Goal: Information Seeking & Learning: Learn about a topic

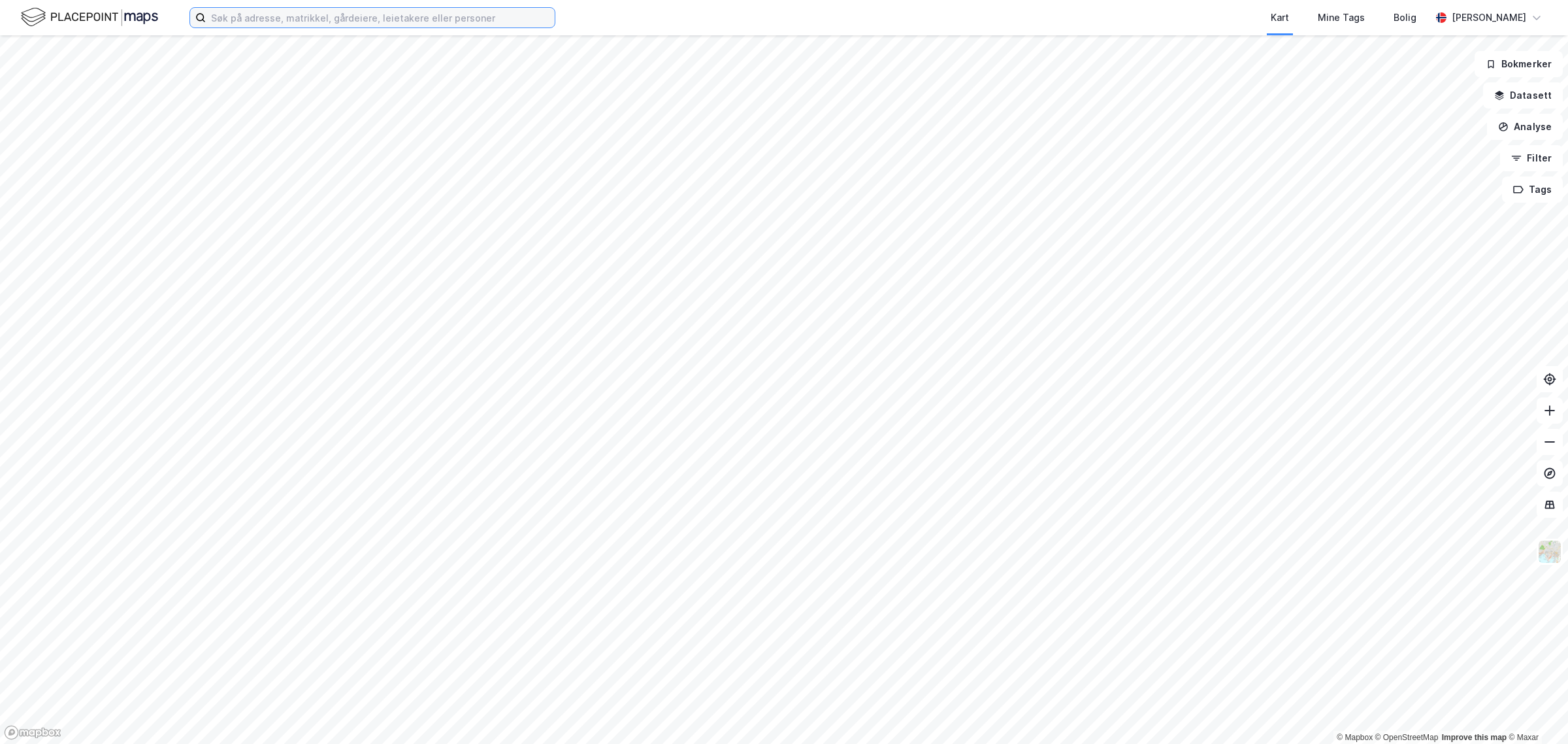
click at [346, 23] on input at bounding box center [380, 17] width 349 height 19
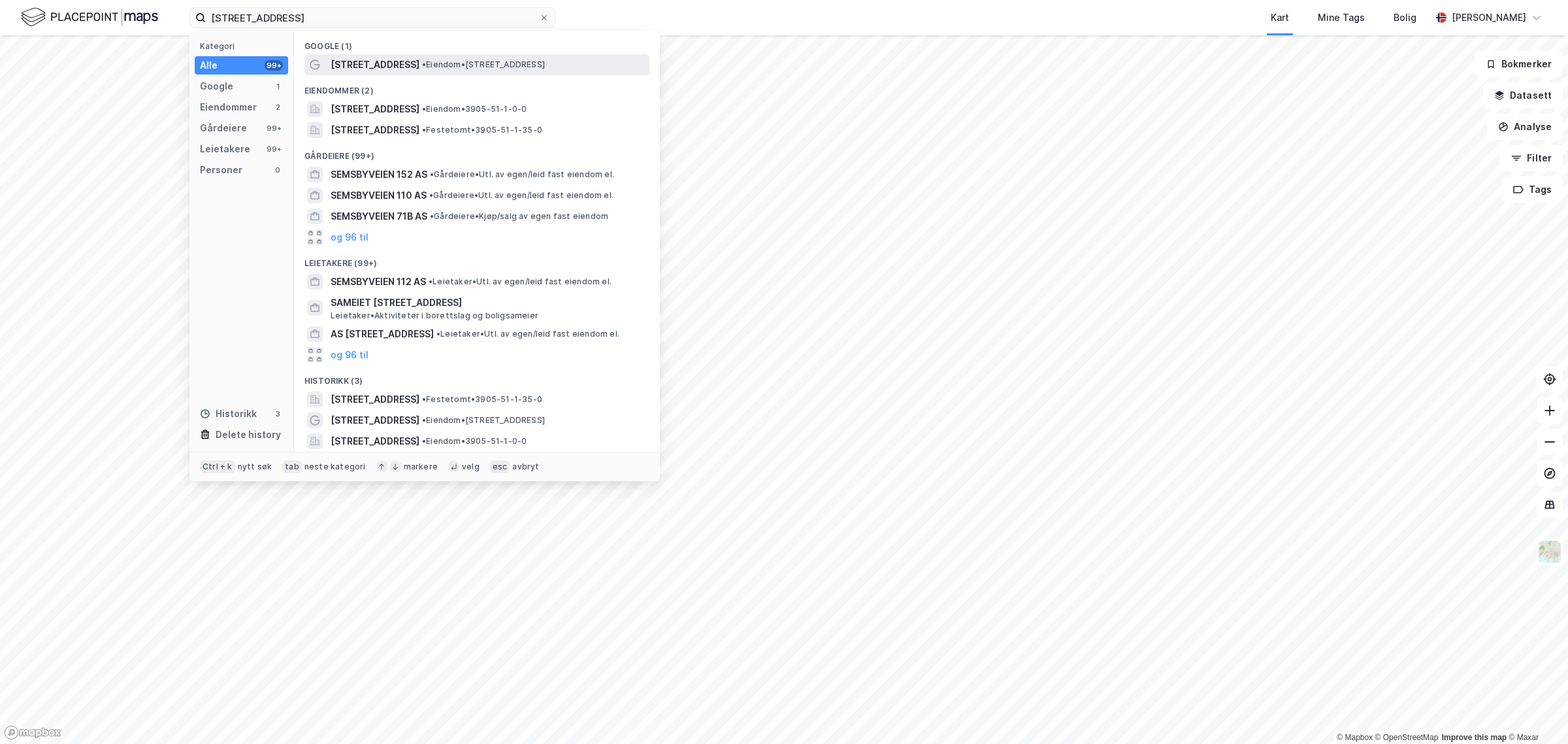
click at [365, 63] on span "[STREET_ADDRESS]" at bounding box center [375, 65] width 89 height 16
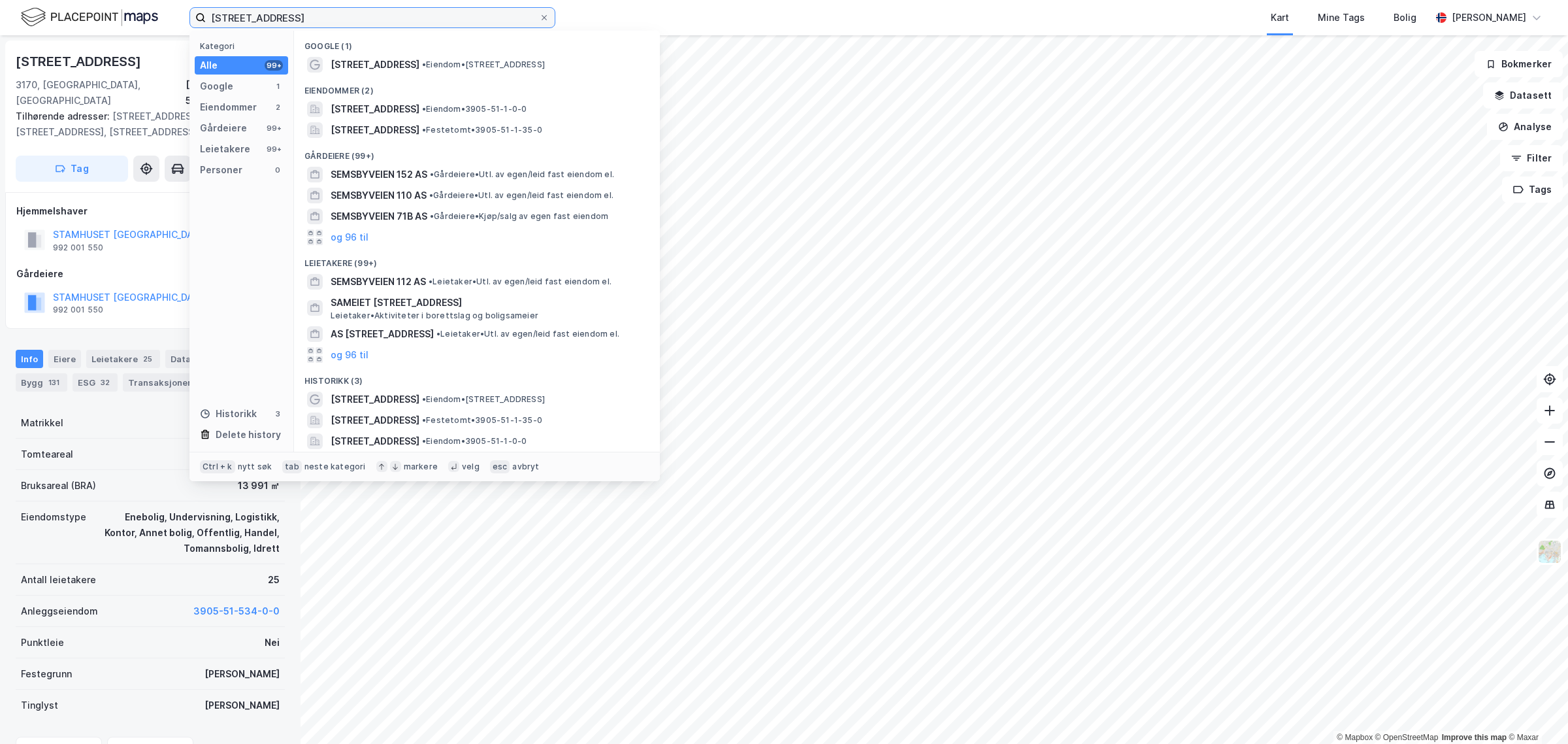
click at [249, 19] on input "semsbyveien 112" at bounding box center [372, 17] width 333 height 19
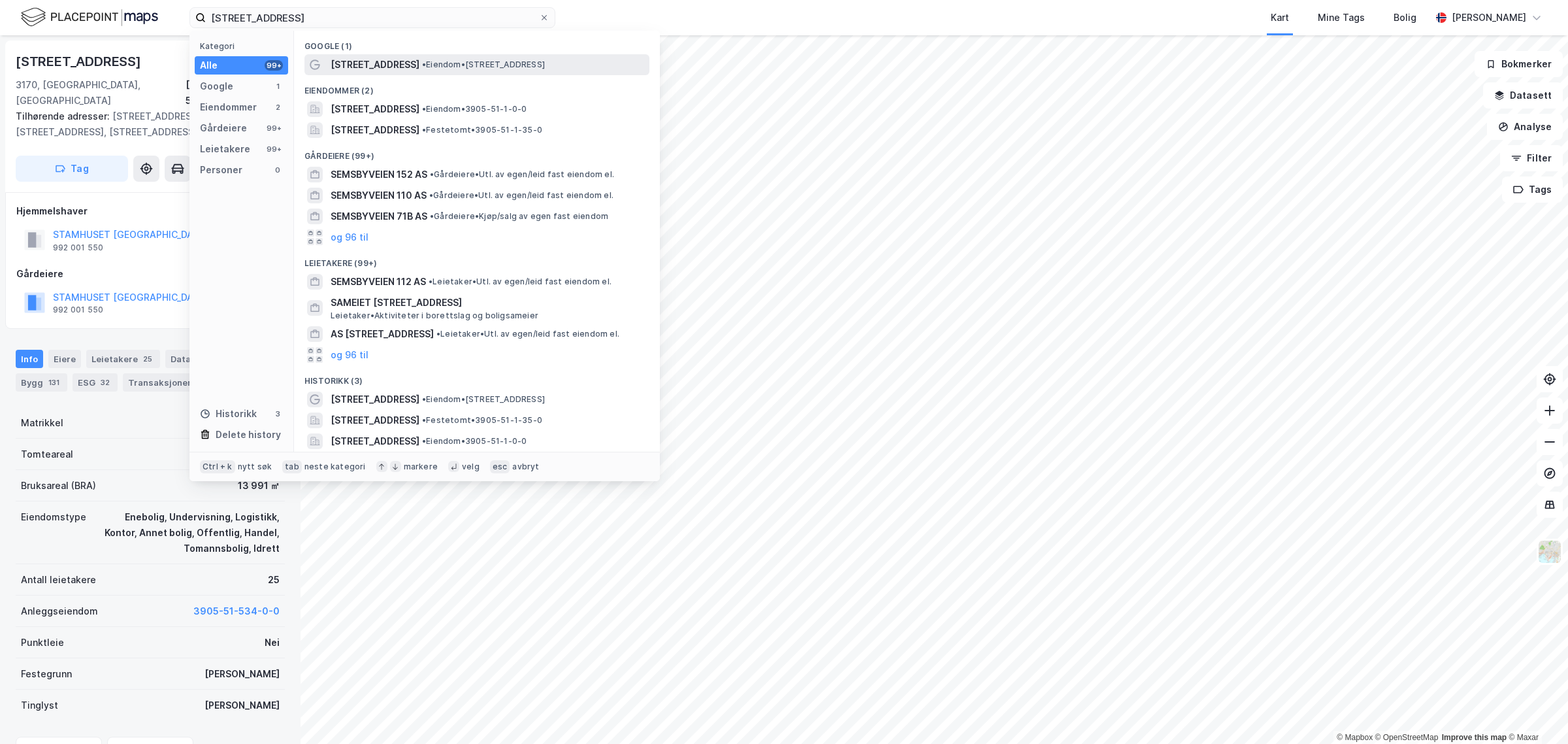
click at [365, 61] on span "[STREET_ADDRESS]" at bounding box center [375, 65] width 89 height 16
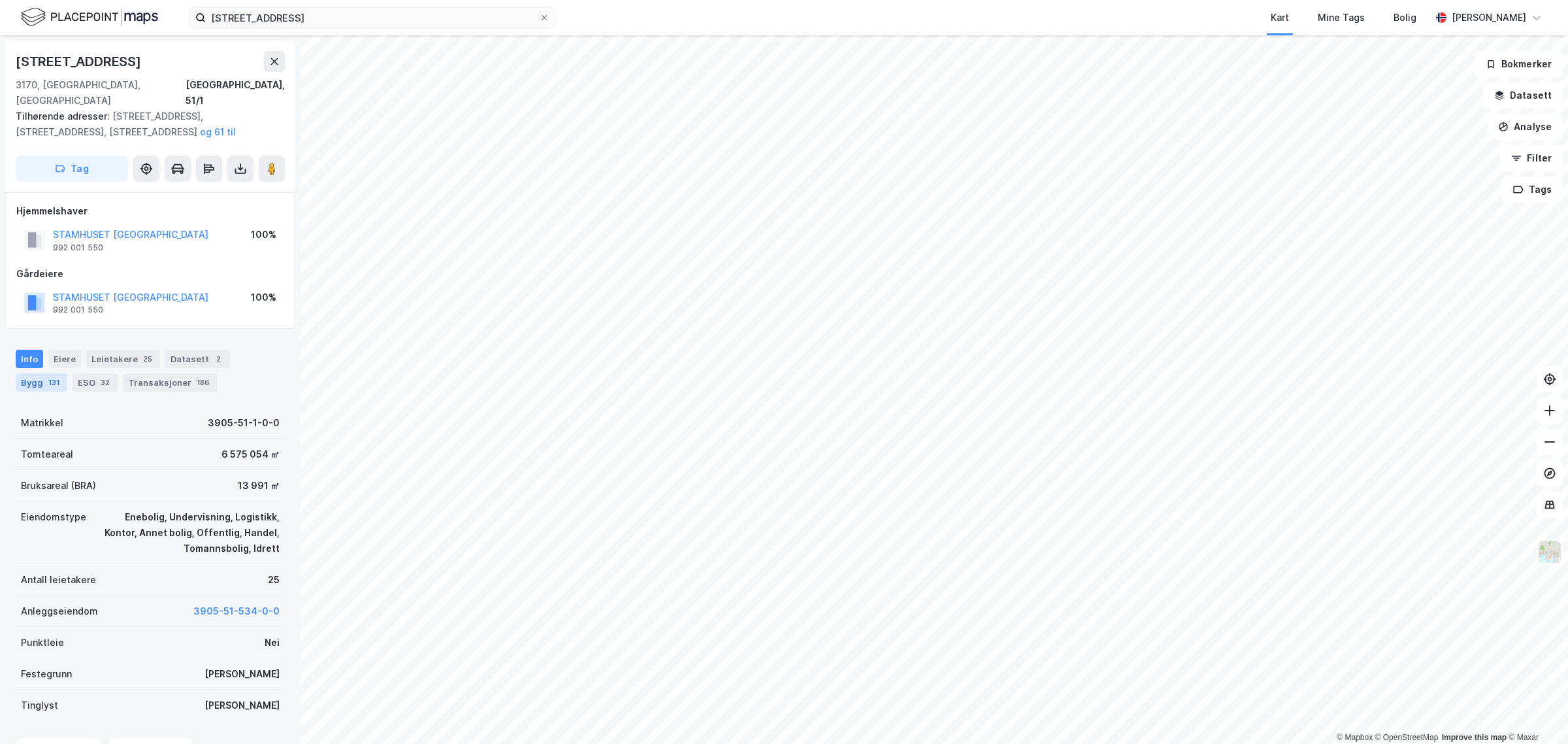
click at [41, 373] on div "Bygg 131" at bounding box center [42, 383] width 52 height 19
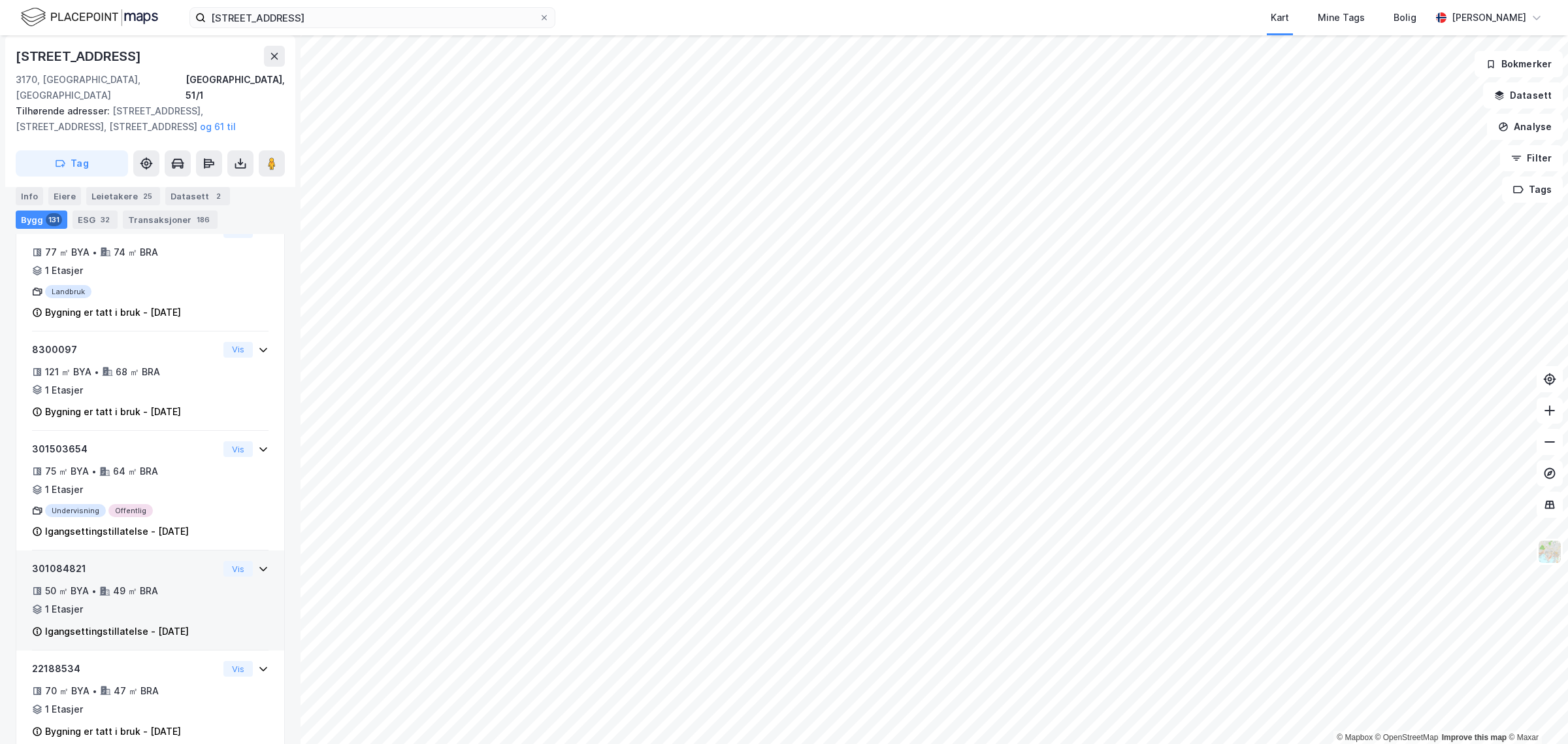
scroll to position [2669, 0]
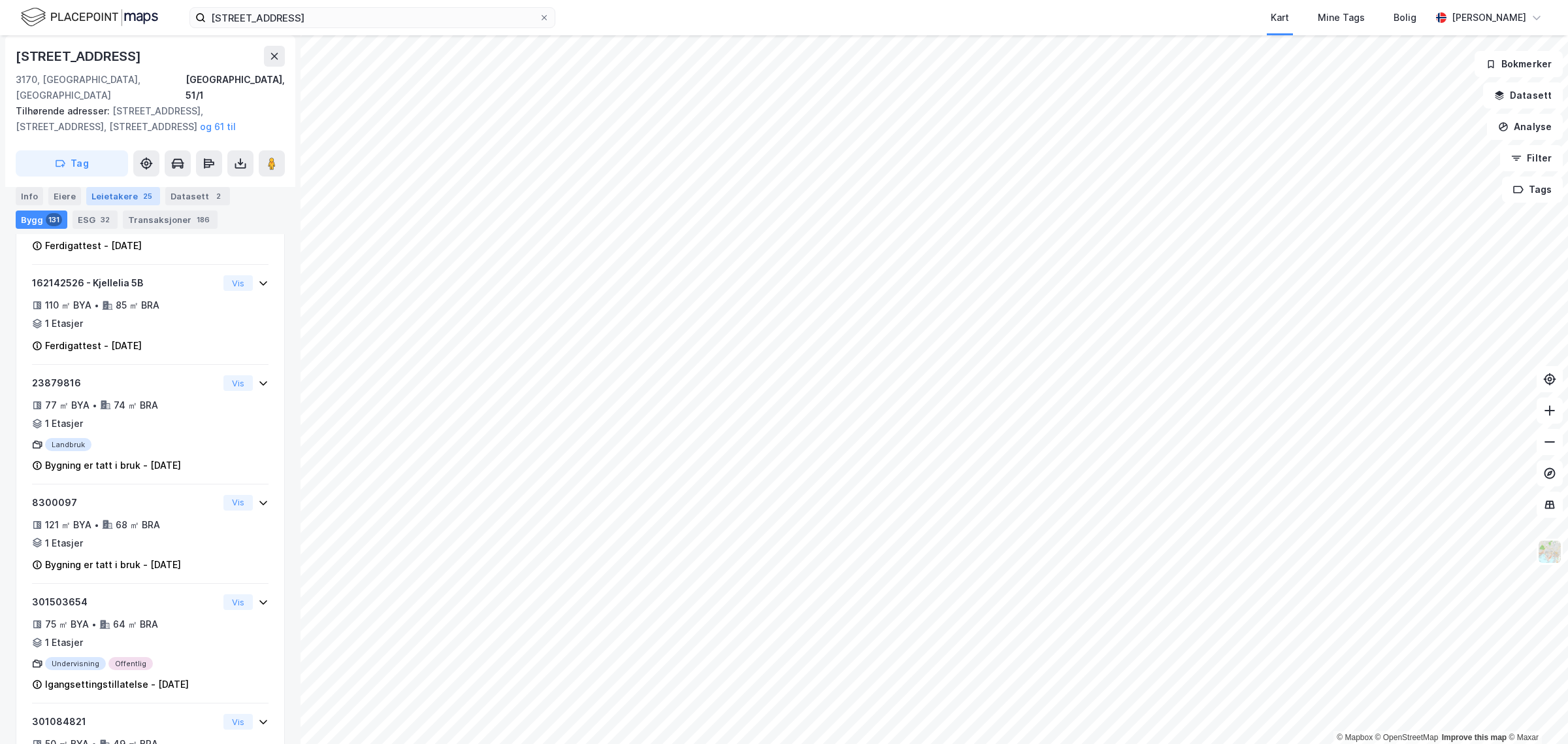
click at [121, 193] on div "Leietakere 25" at bounding box center [122, 196] width 74 height 19
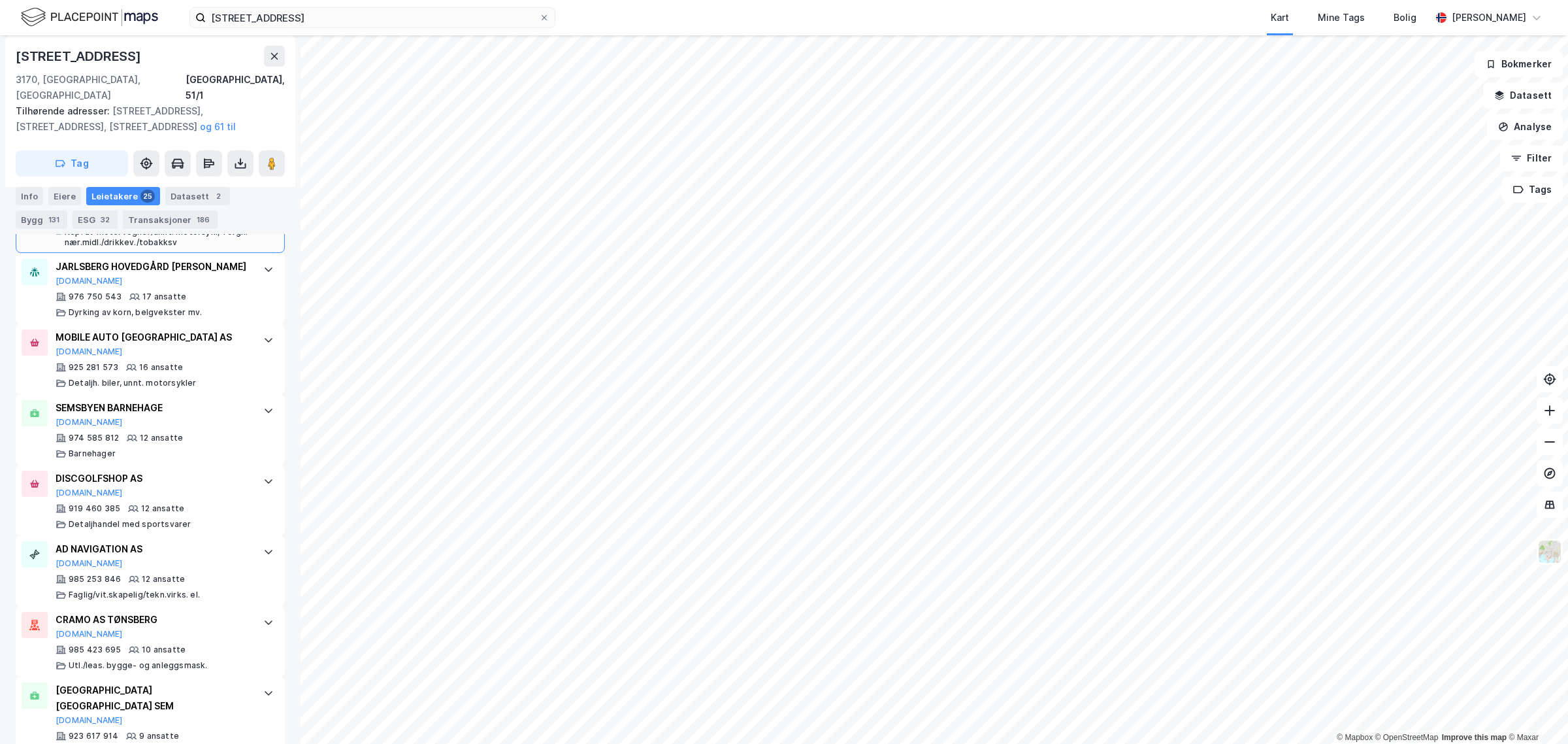
scroll to position [626, 0]
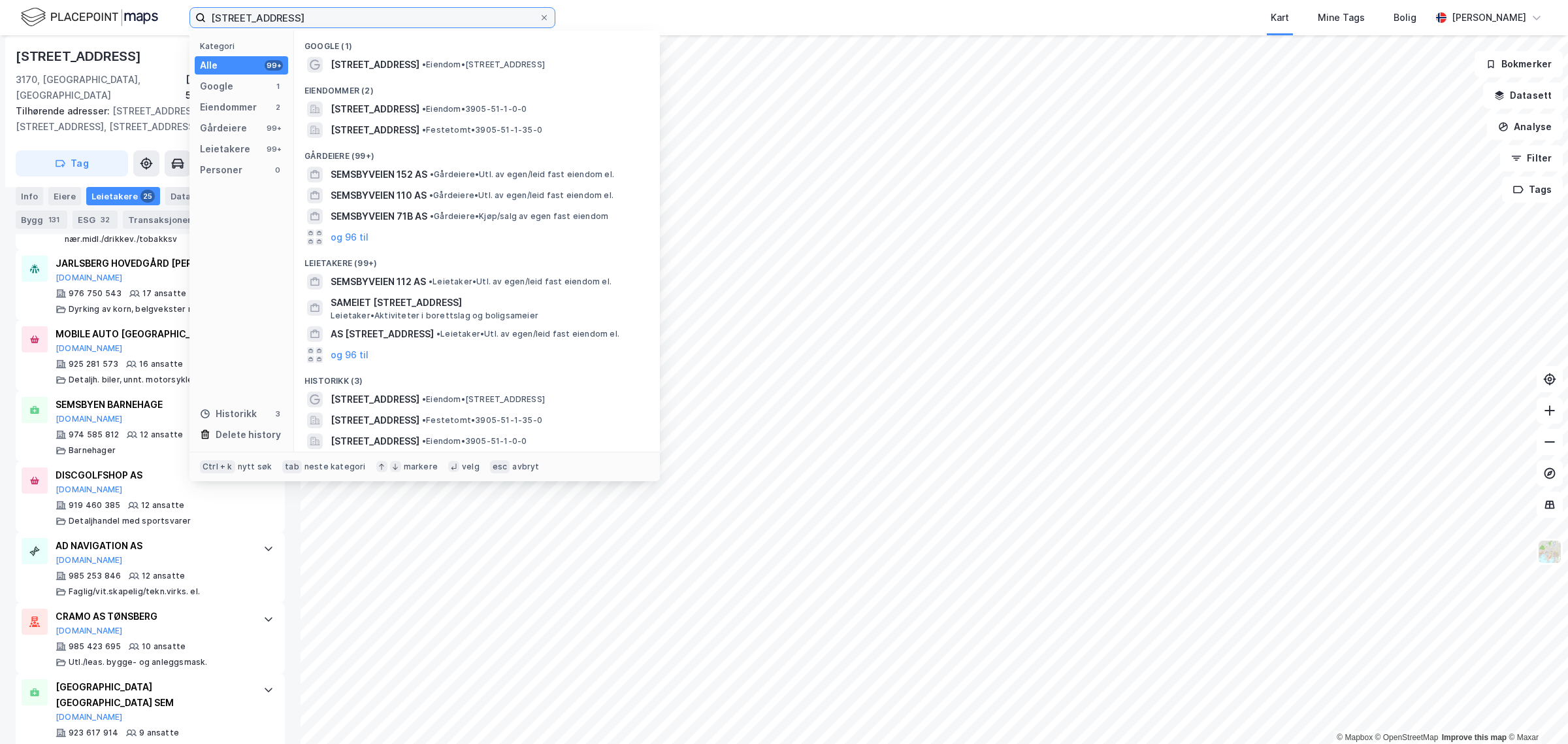
drag, startPoint x: 315, startPoint y: 11, endPoint x: 165, endPoint y: 23, distance: 150.5
click at [165, 23] on div "semsbyveien 112 Kategori Alle 99+ Google 1 Eiendommer 2 Gårdeiere 99+ Leietaker…" at bounding box center [784, 17] width 1568 height 35
paste input "S"
click at [352, 108] on span "Semsbyveien 112, 3170, SEM, TØNSBERG" at bounding box center [375, 109] width 89 height 16
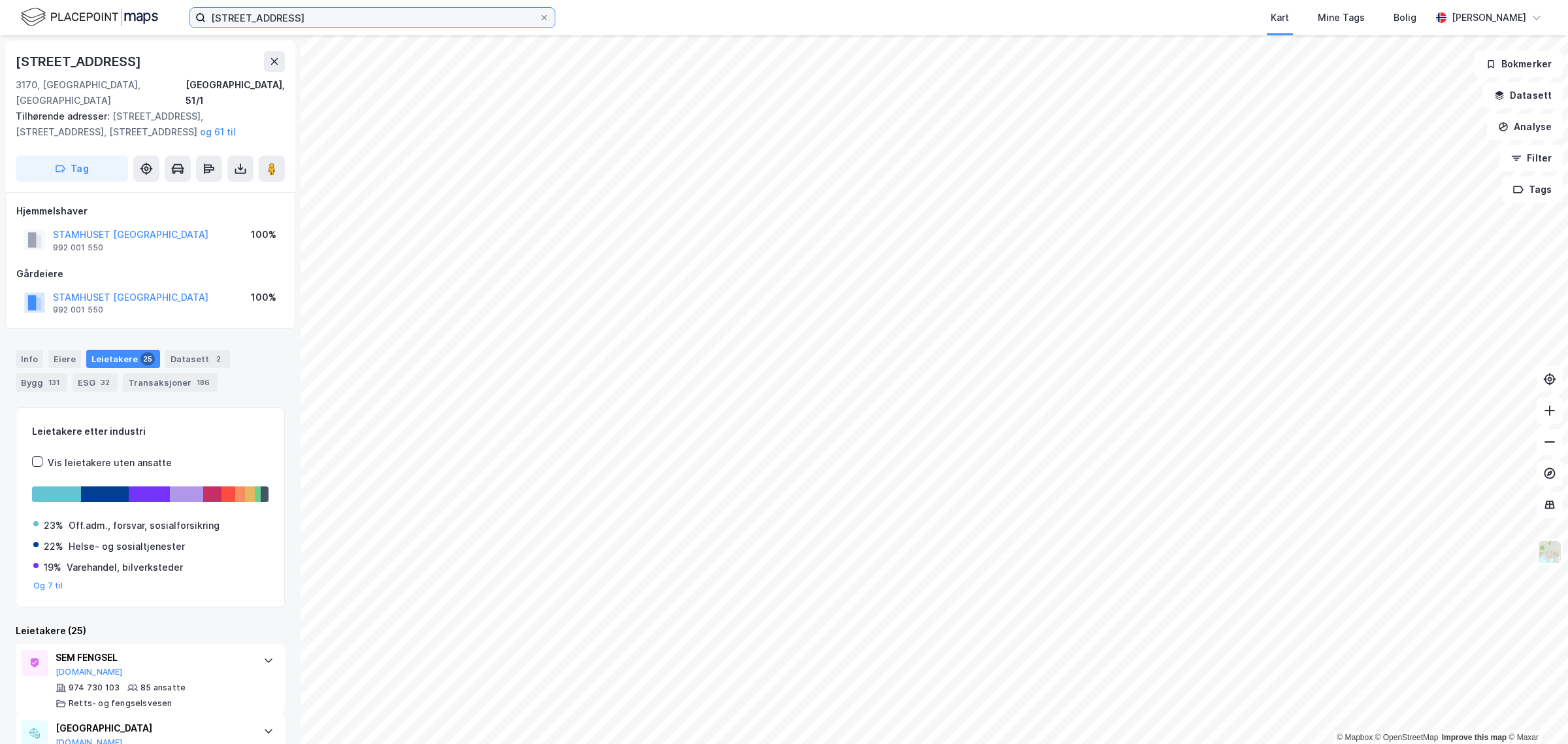
click at [306, 14] on input "[STREET_ADDRESS]" at bounding box center [372, 17] width 333 height 19
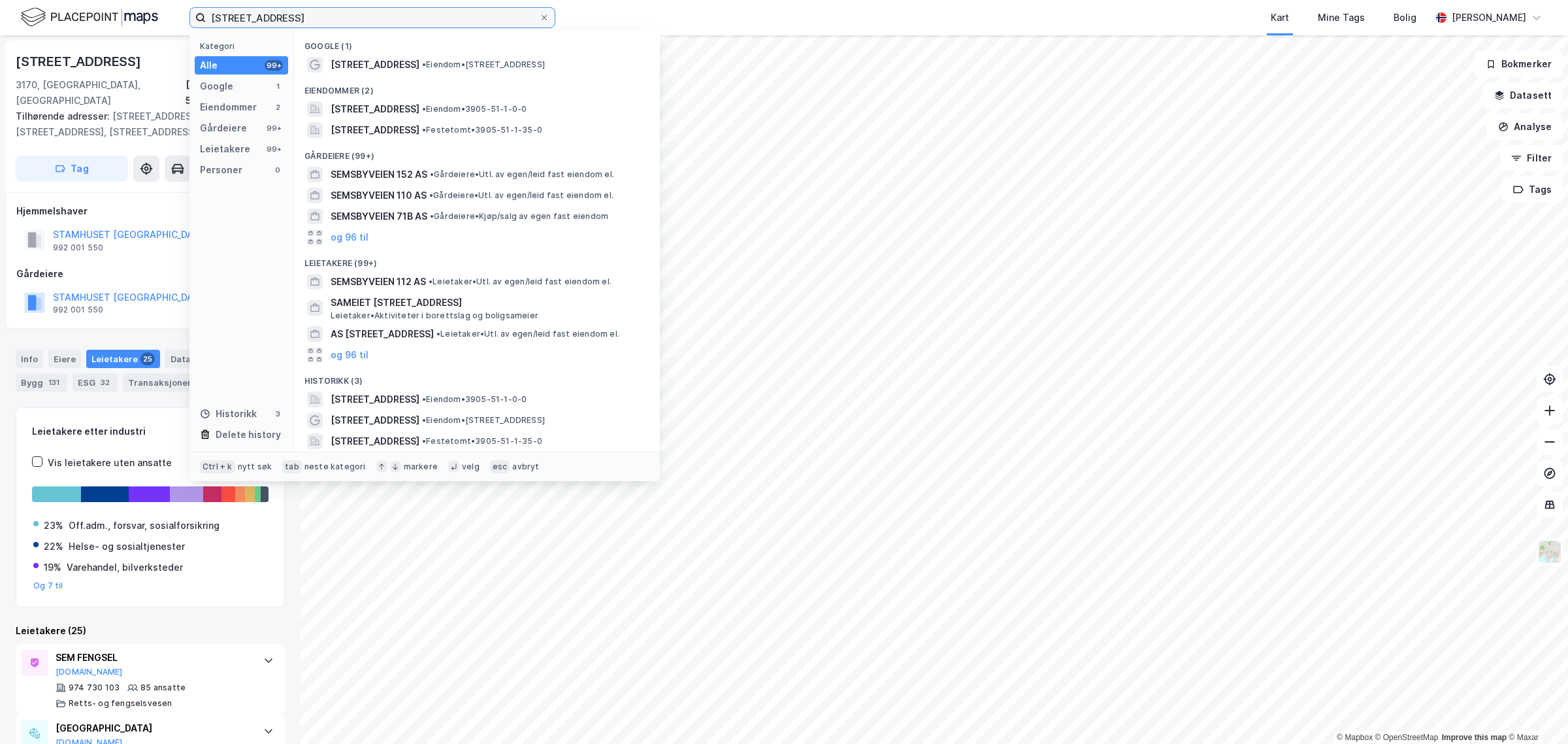
drag, startPoint x: 345, startPoint y: 15, endPoint x: 158, endPoint y: 17, distance: 187.0
click at [158, 17] on div "Semsbyveien 112 Kategori Alle 99+ Google 1 Eiendommer 2 Gårdeiere 99+ Leietaker…" at bounding box center [784, 17] width 1568 height 35
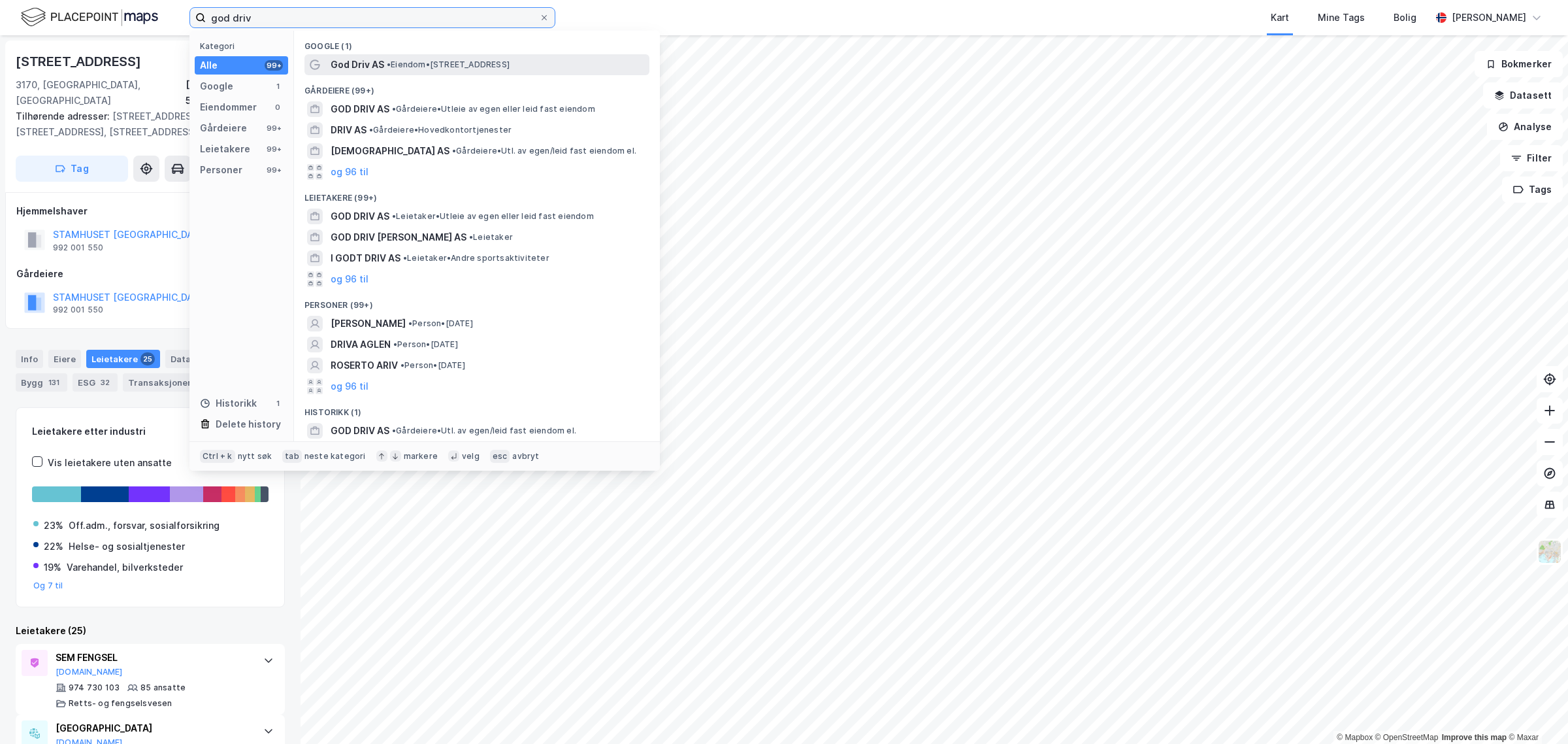
type input "god driv"
click at [331, 63] on span "God Driv AS" at bounding box center [357, 65] width 54 height 16
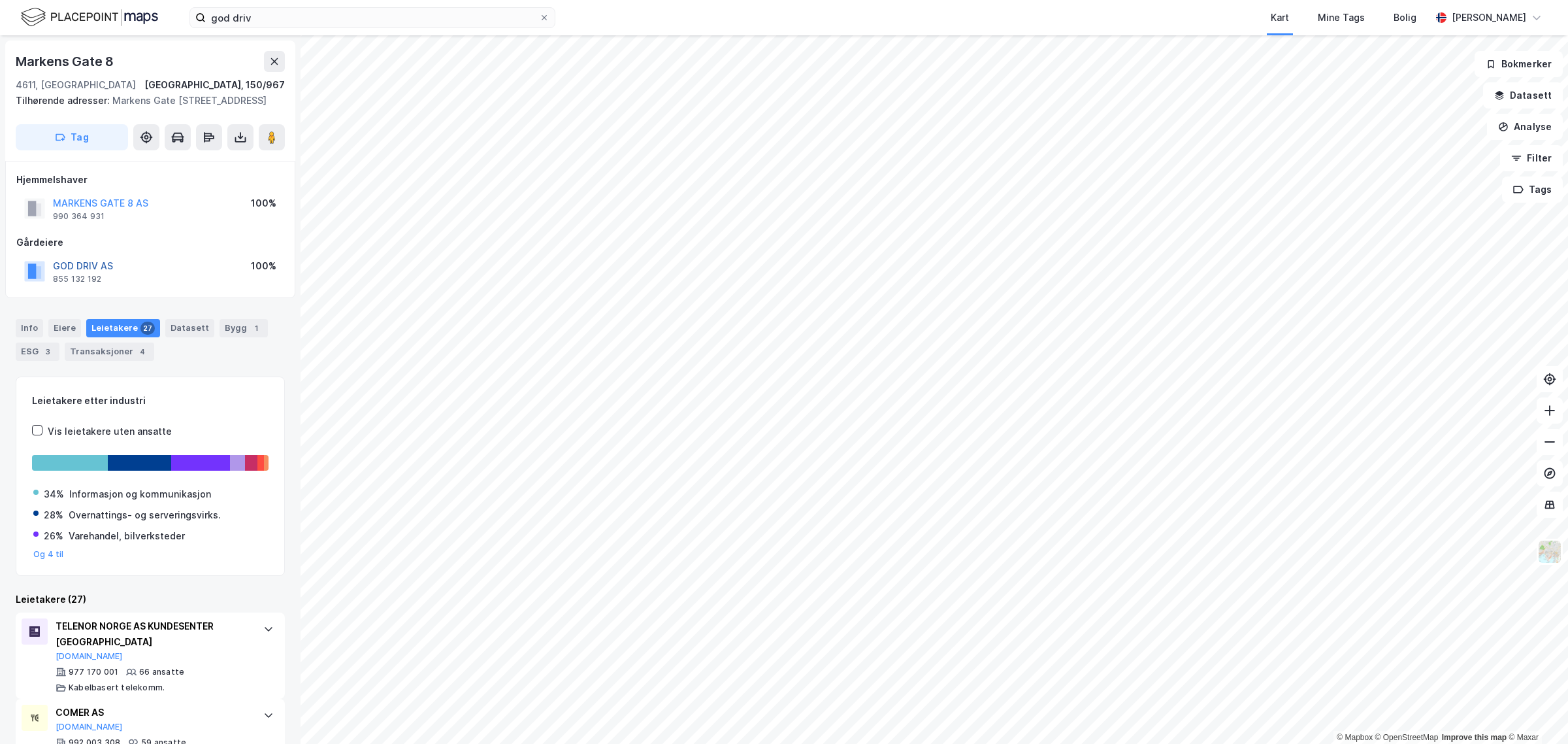
click at [0, 0] on button "GOD DRIV AS" at bounding box center [0, 0] width 0 height 0
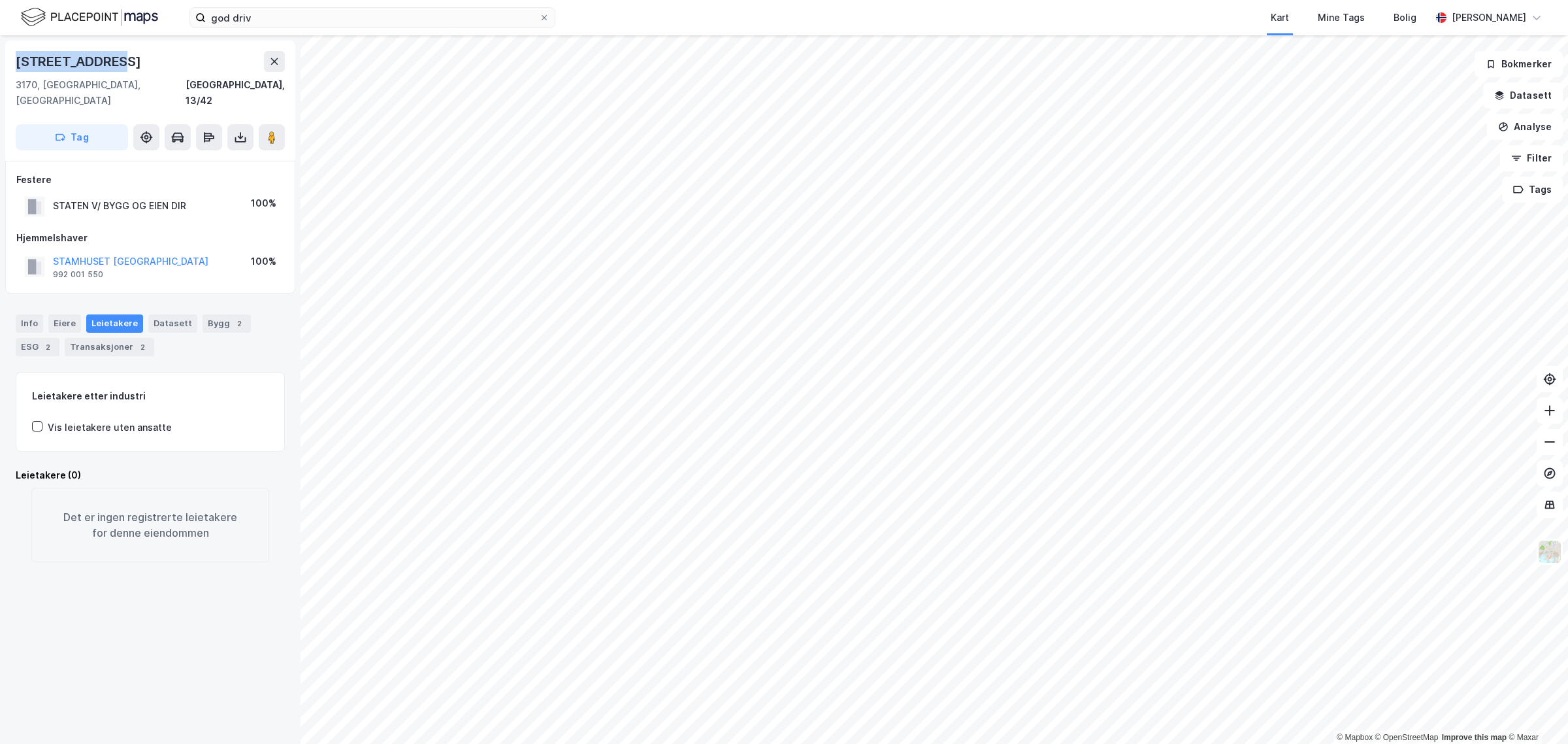
drag, startPoint x: 120, startPoint y: 63, endPoint x: 1, endPoint y: 65, distance: 119.0
click at [1, 65] on div "Åshaugveien 33 3170, Sem, Vestfold Tønsberg, 13/42 Tag Festere STATEN V/ BYGG O…" at bounding box center [150, 389] width 300 height 708
copy div "Åshaugveien 33"
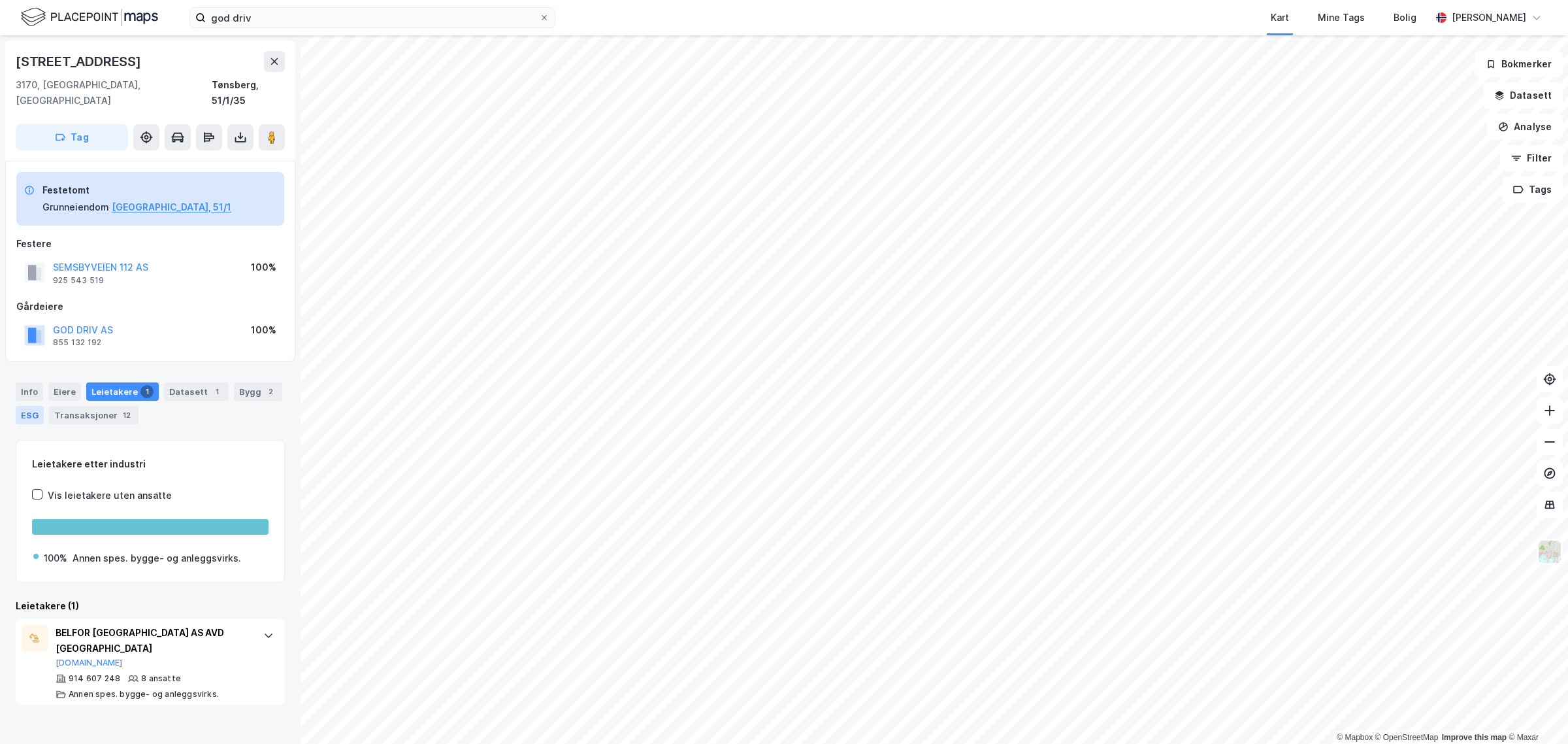
click at [26, 406] on div "ESG" at bounding box center [29, 415] width 28 height 19
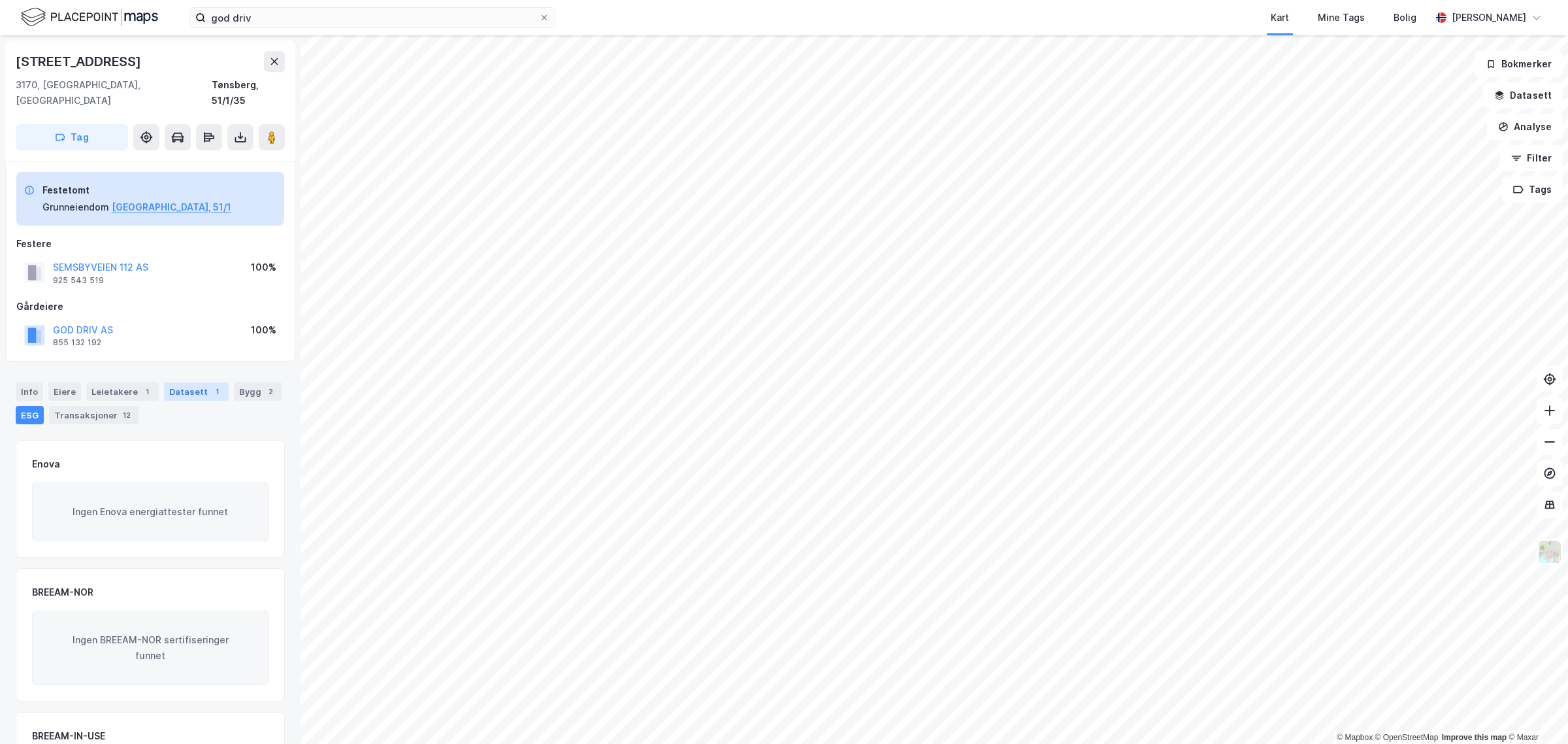
click at [188, 382] on div "Datasett 1" at bounding box center [196, 391] width 64 height 19
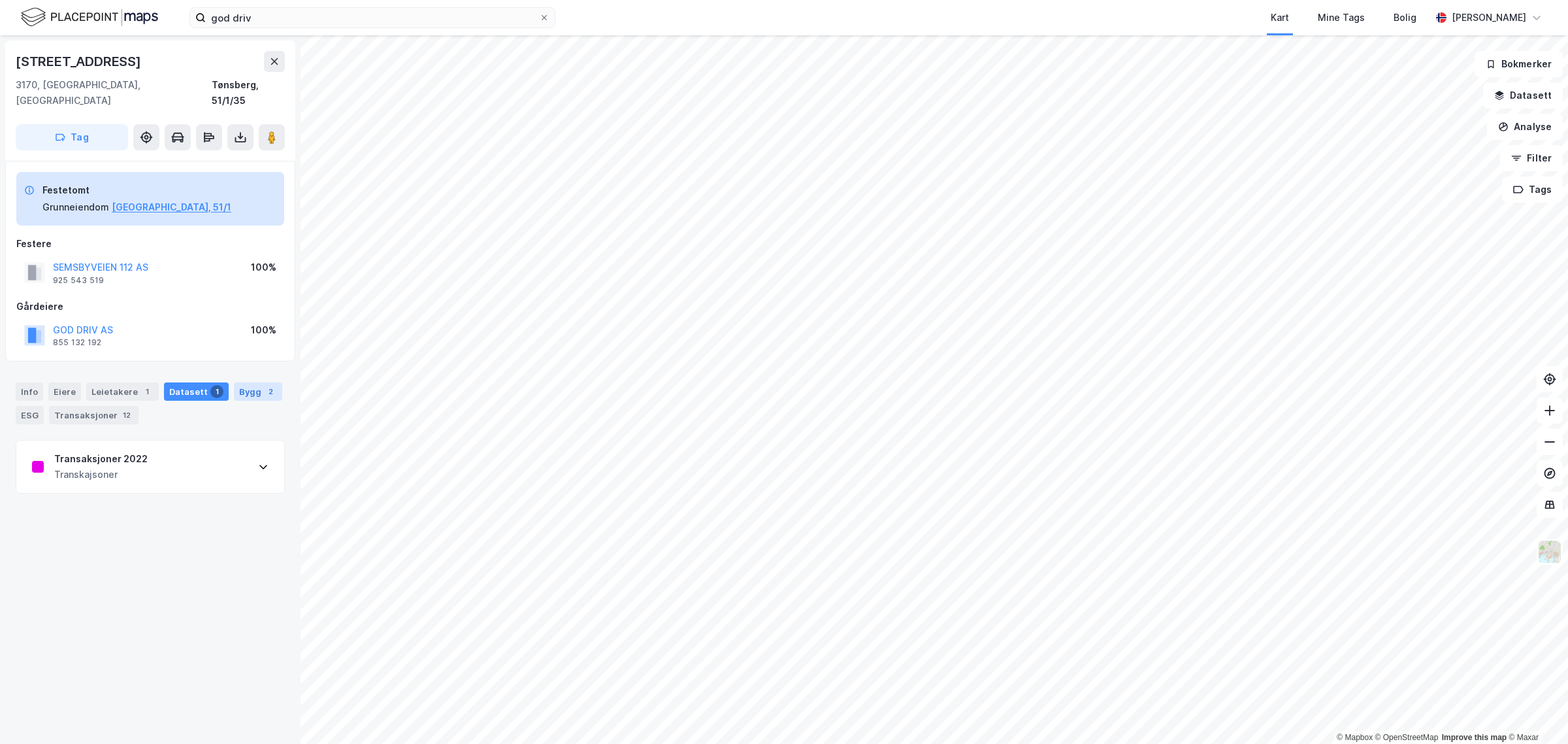
click at [252, 382] on div "Bygg 2" at bounding box center [257, 391] width 48 height 19
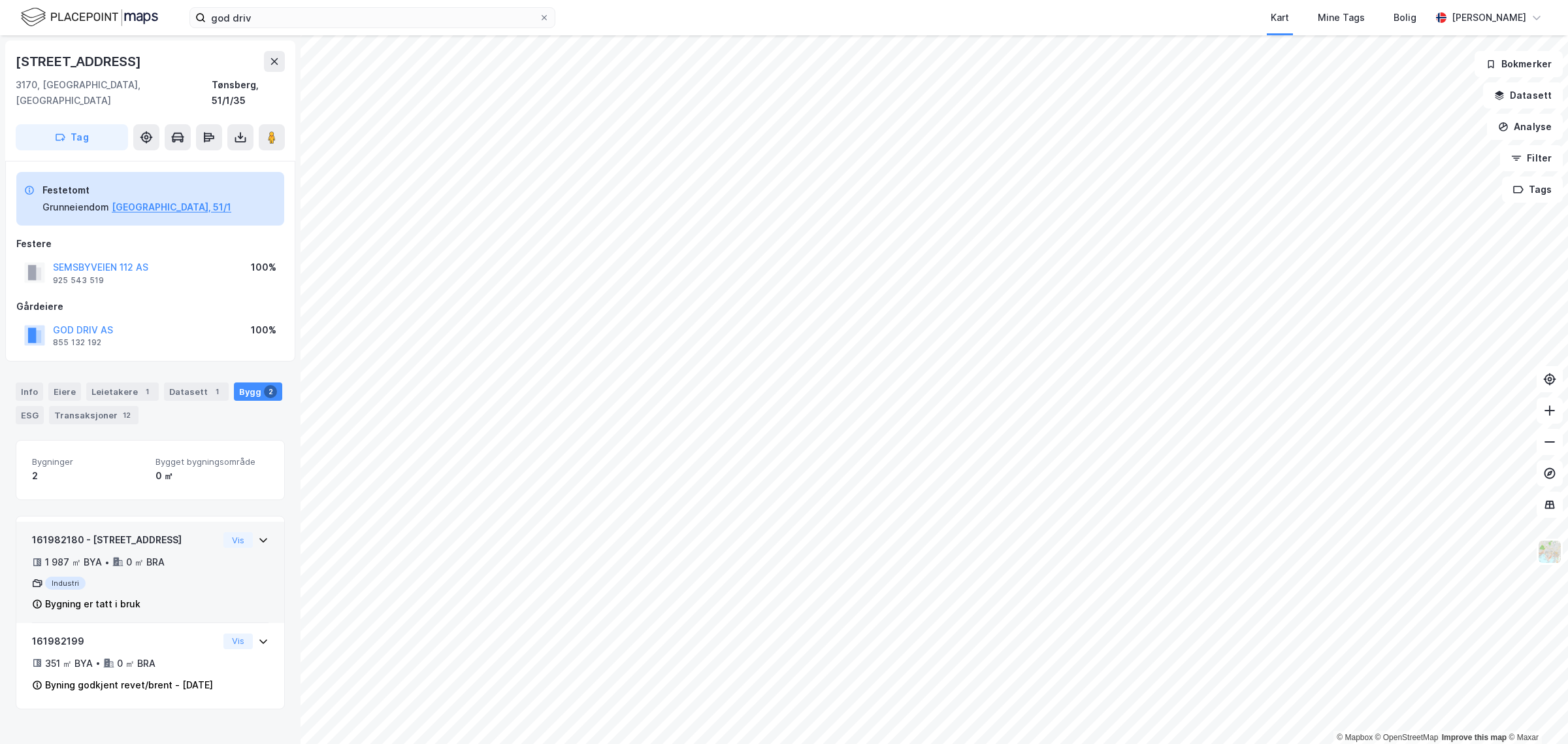
click at [258, 535] on icon at bounding box center [263, 540] width 11 height 11
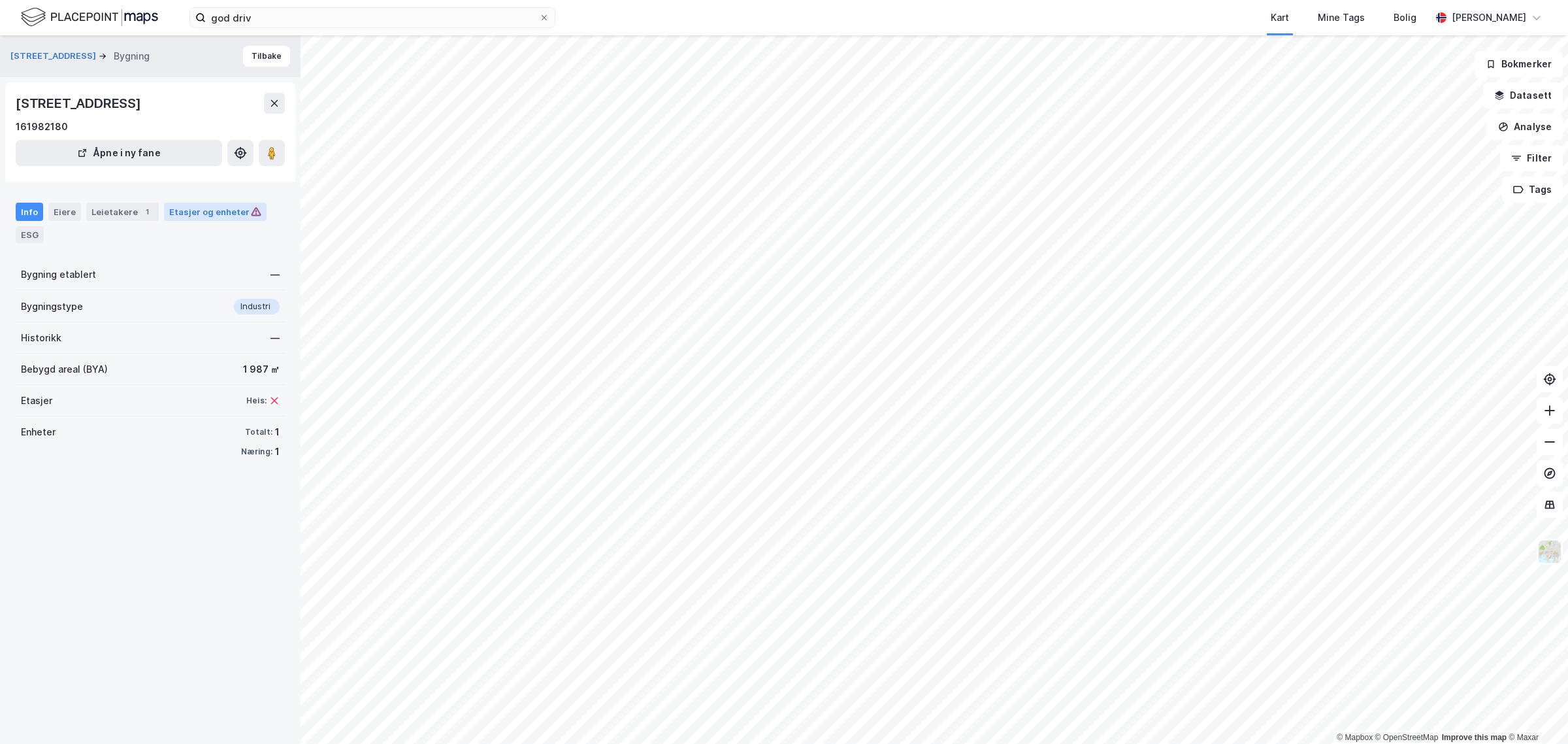
click at [188, 210] on div "Etasjer og enheter" at bounding box center [215, 211] width 92 height 11
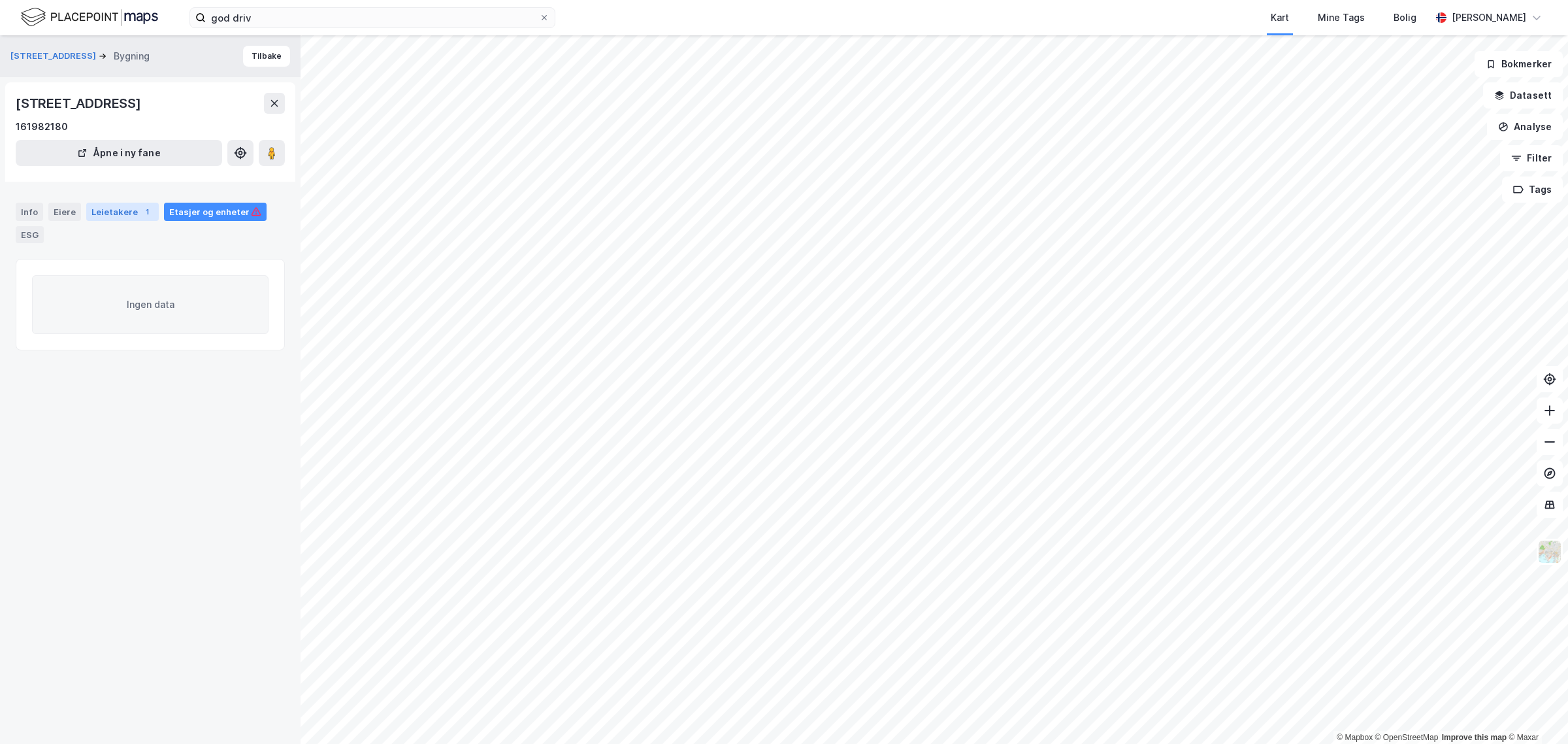
click at [113, 210] on div "Leietakere 1" at bounding box center [122, 212] width 72 height 19
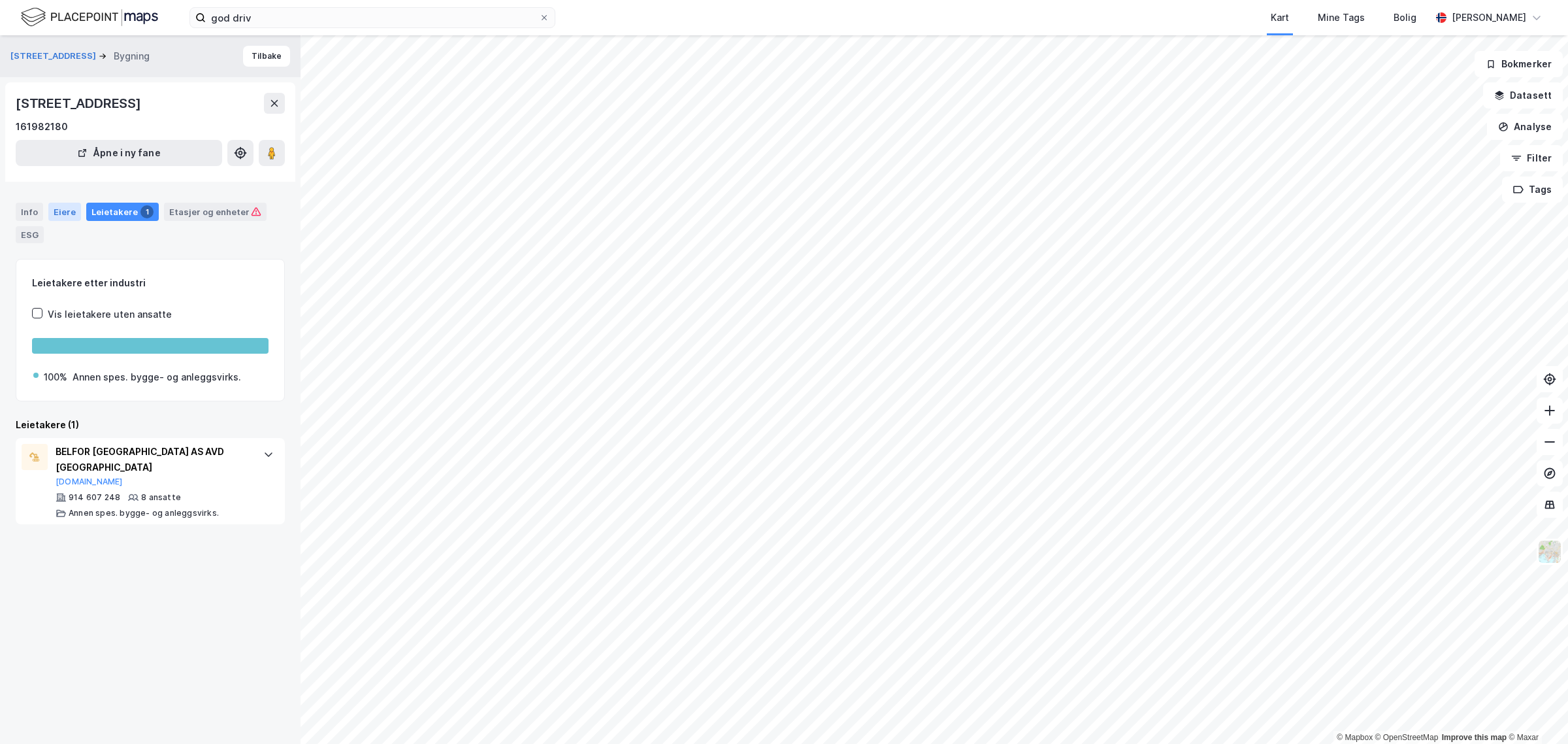
click at [65, 207] on div "Eiere" at bounding box center [64, 212] width 33 height 19
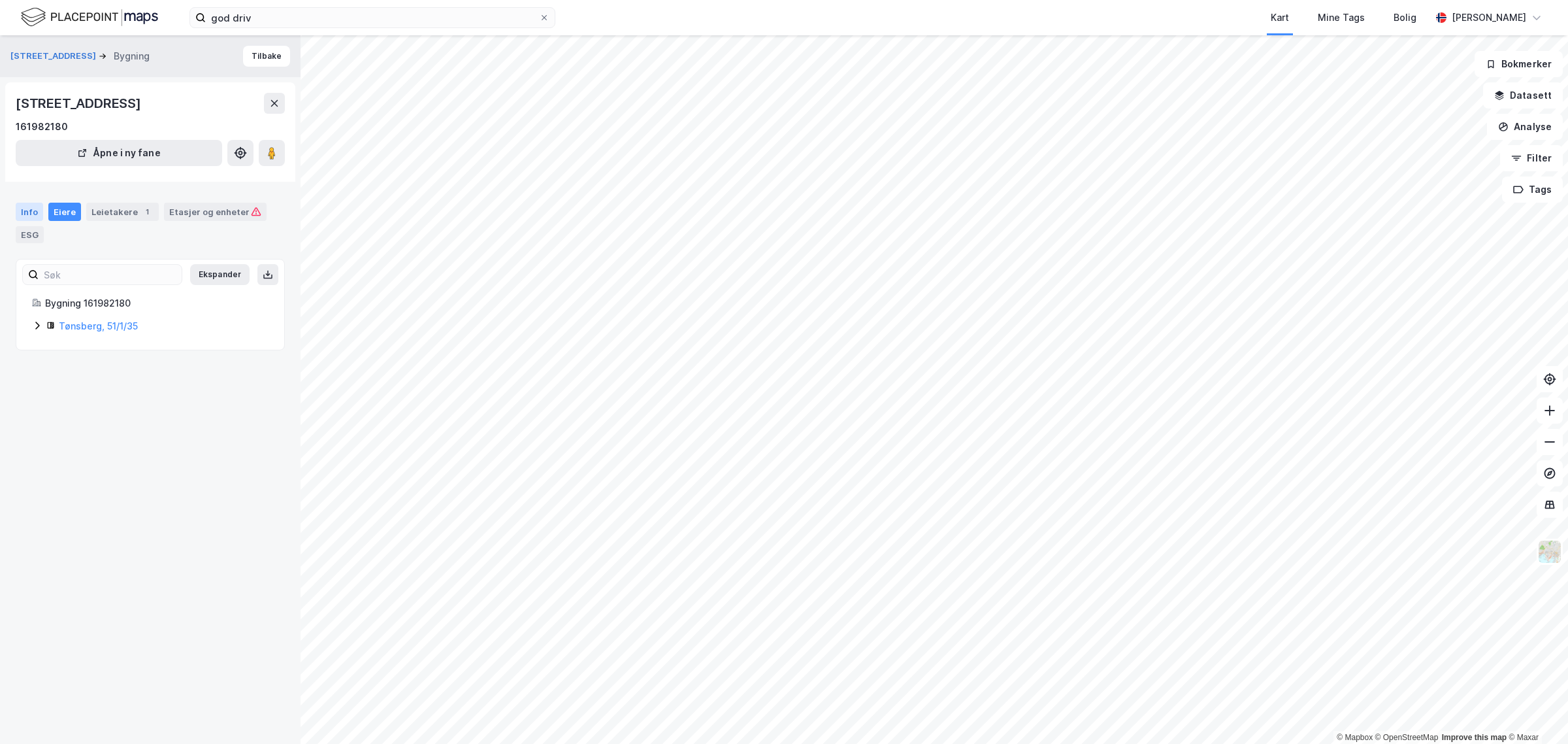
click at [26, 209] on div "Info" at bounding box center [29, 212] width 27 height 19
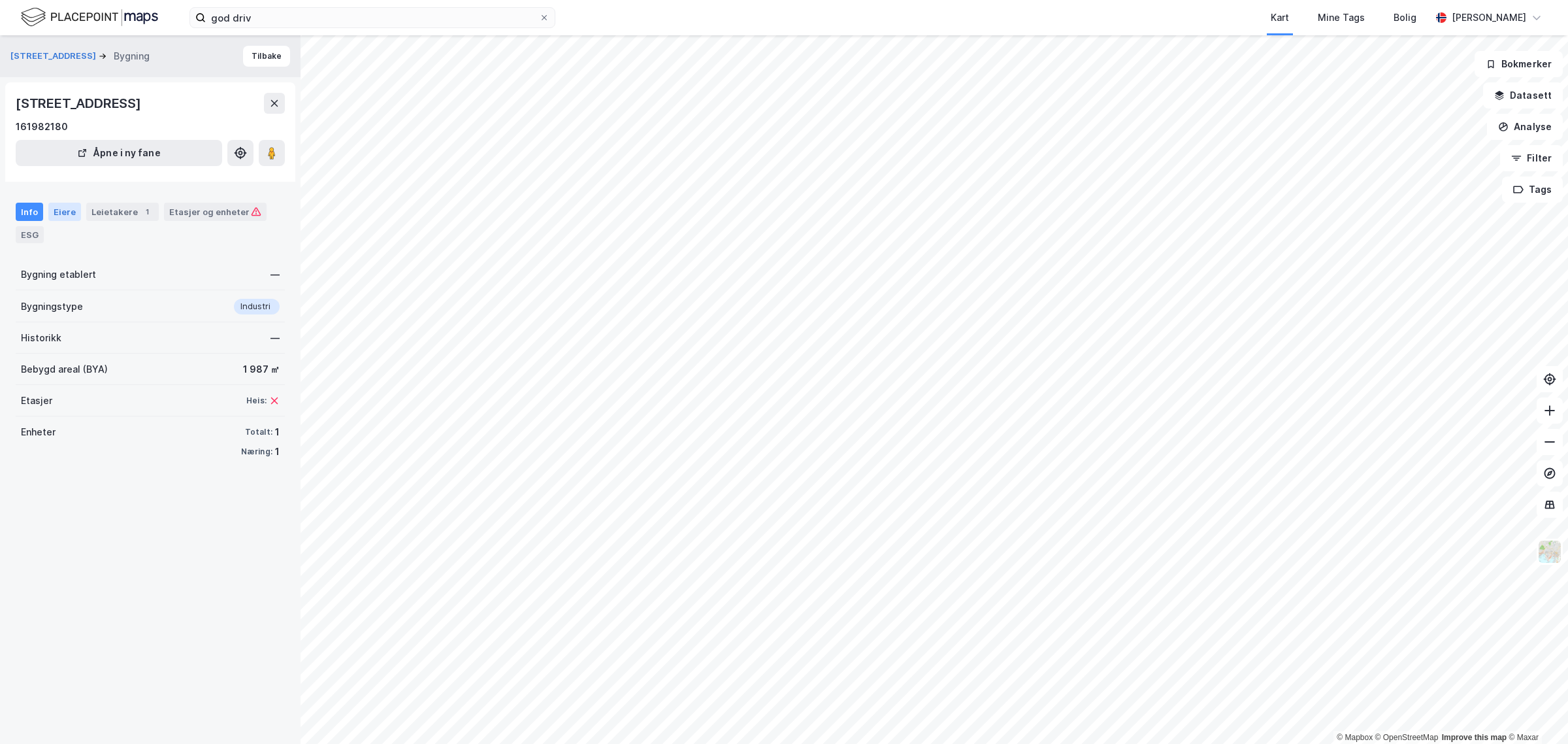
click at [70, 206] on div "Eiere" at bounding box center [64, 212] width 33 height 19
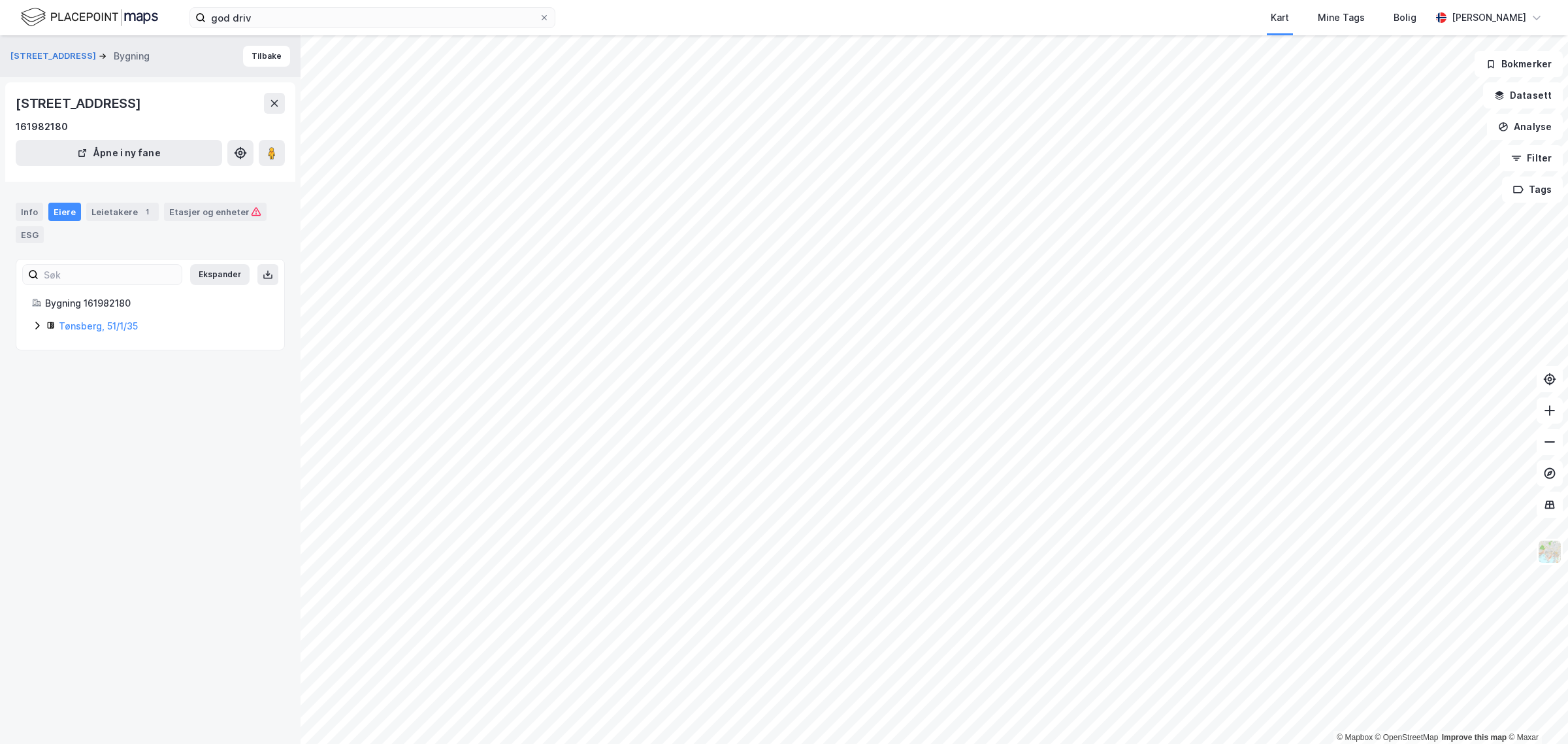
click at [32, 327] on icon at bounding box center [37, 325] width 11 height 11
click at [42, 62] on button "[STREET_ADDRESS]" at bounding box center [54, 56] width 88 height 13
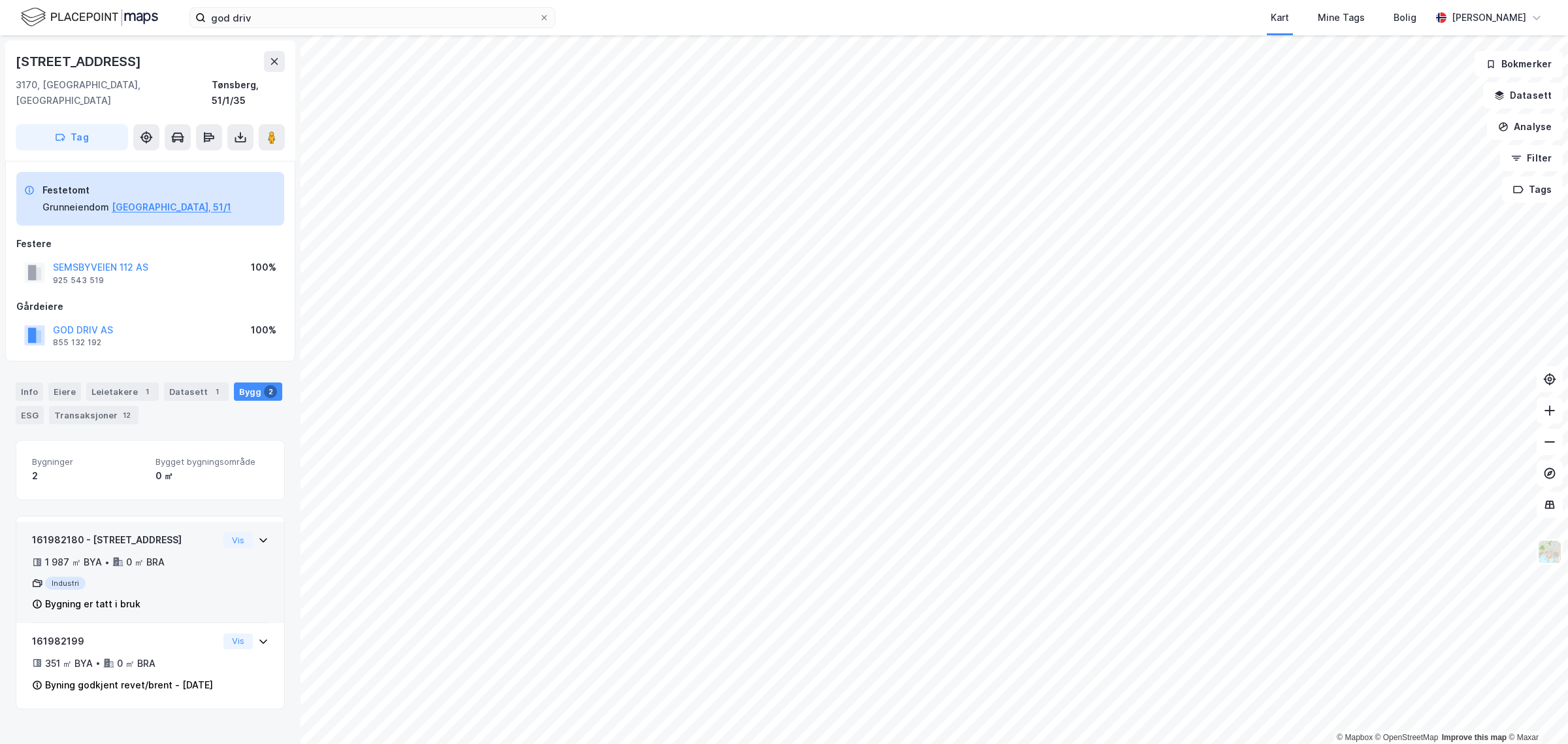
click at [243, 532] on div "Vis" at bounding box center [246, 540] width 45 height 16
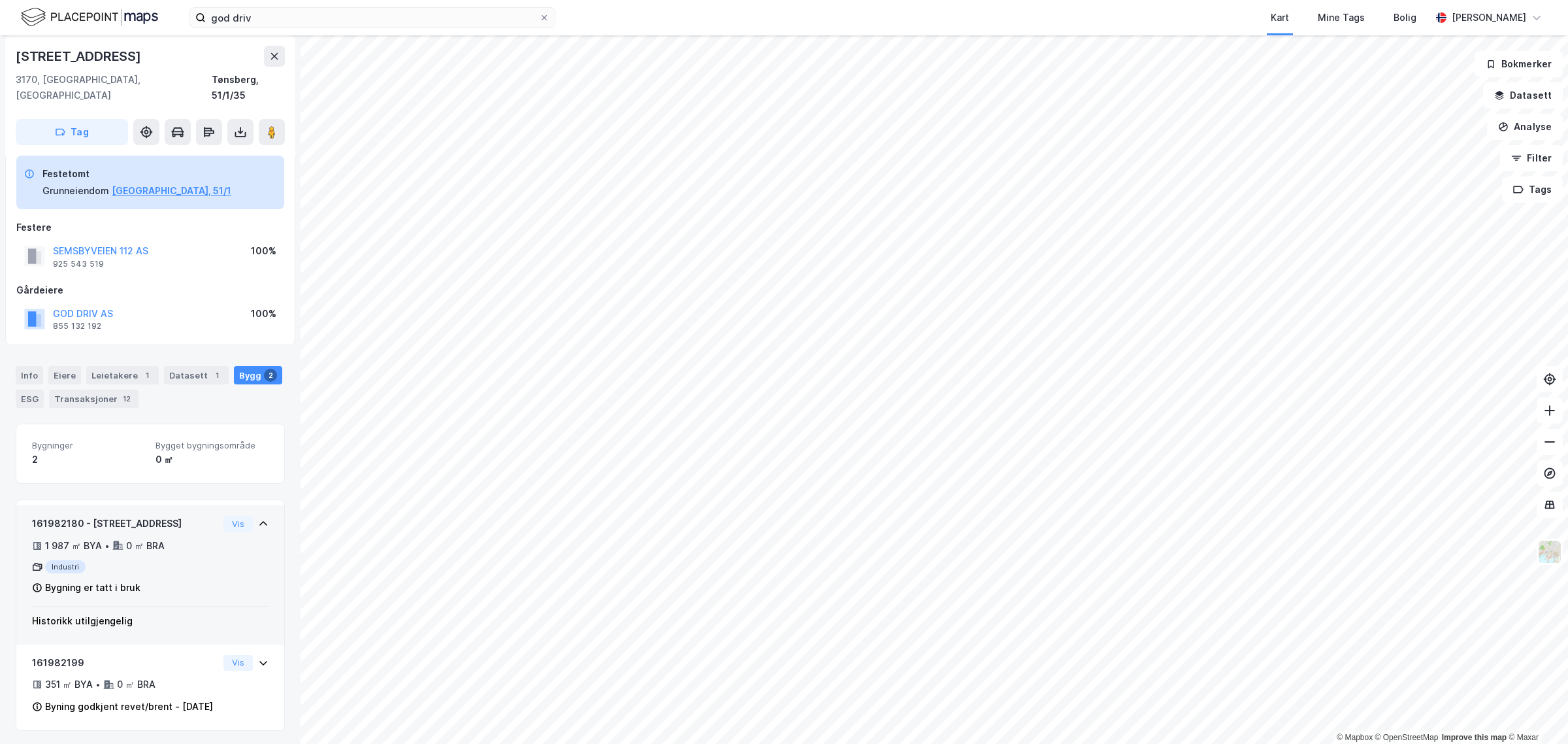
scroll to position [19, 0]
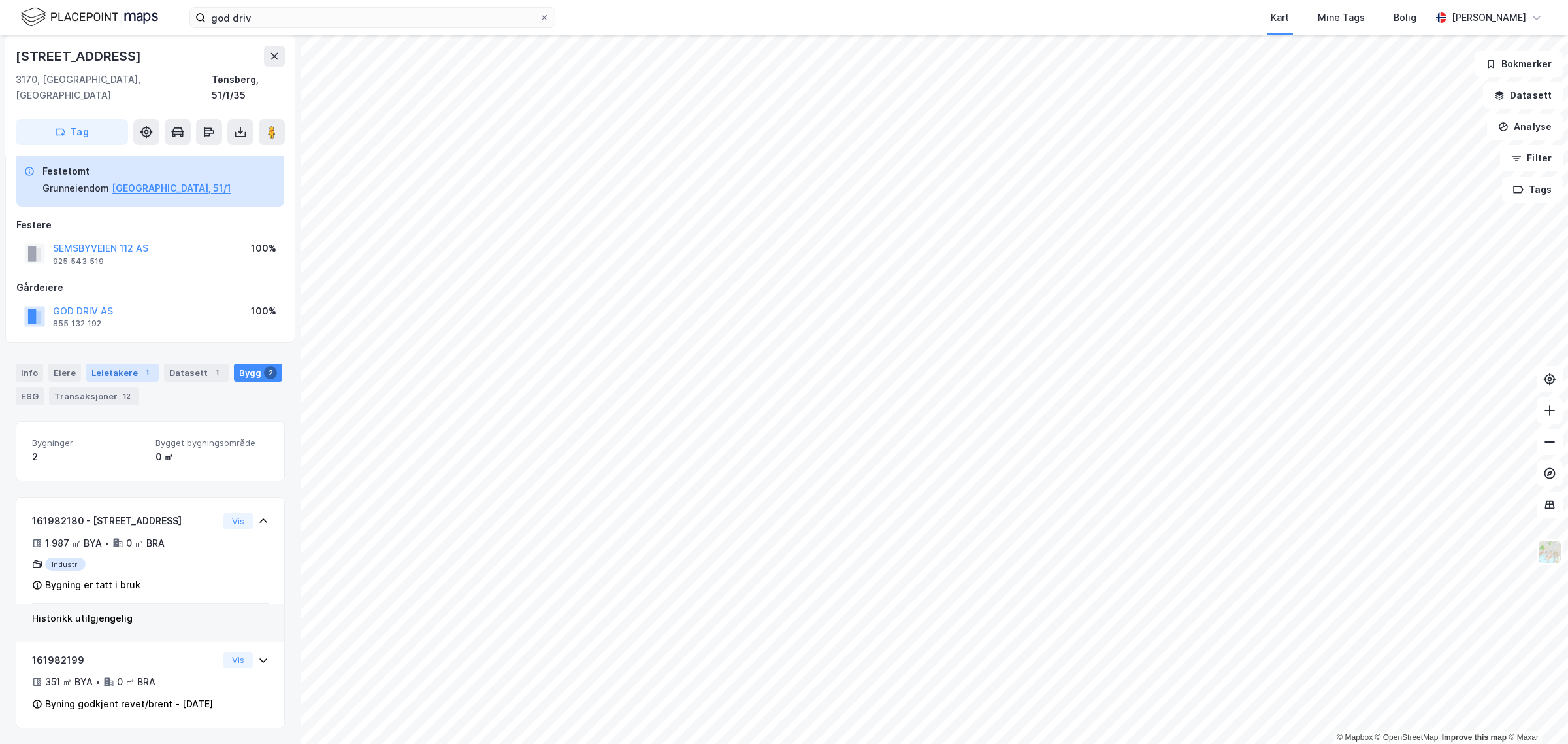
click at [115, 363] on div "Leietakere 1" at bounding box center [122, 373] width 72 height 19
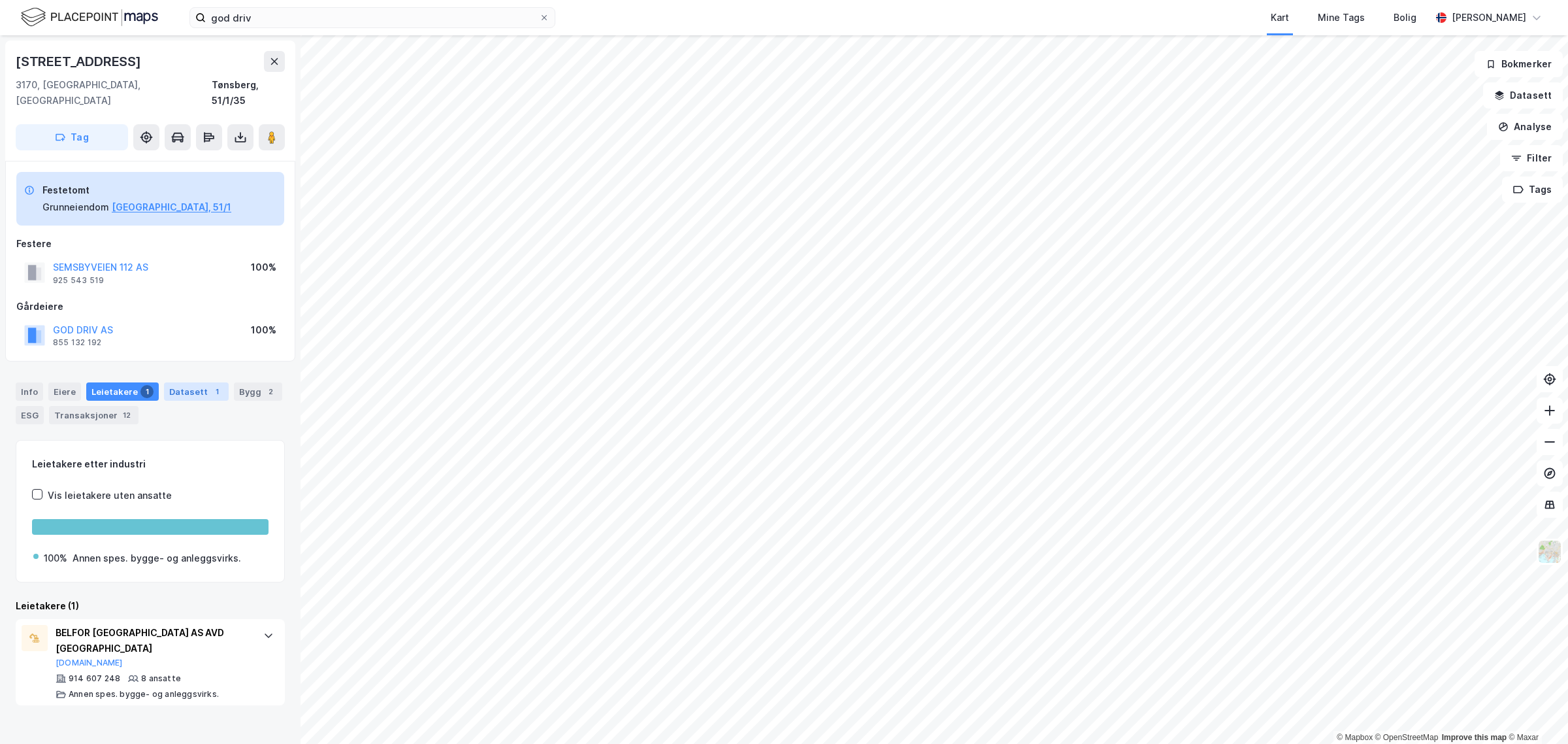
click at [175, 382] on div "Datasett 1" at bounding box center [196, 391] width 64 height 19
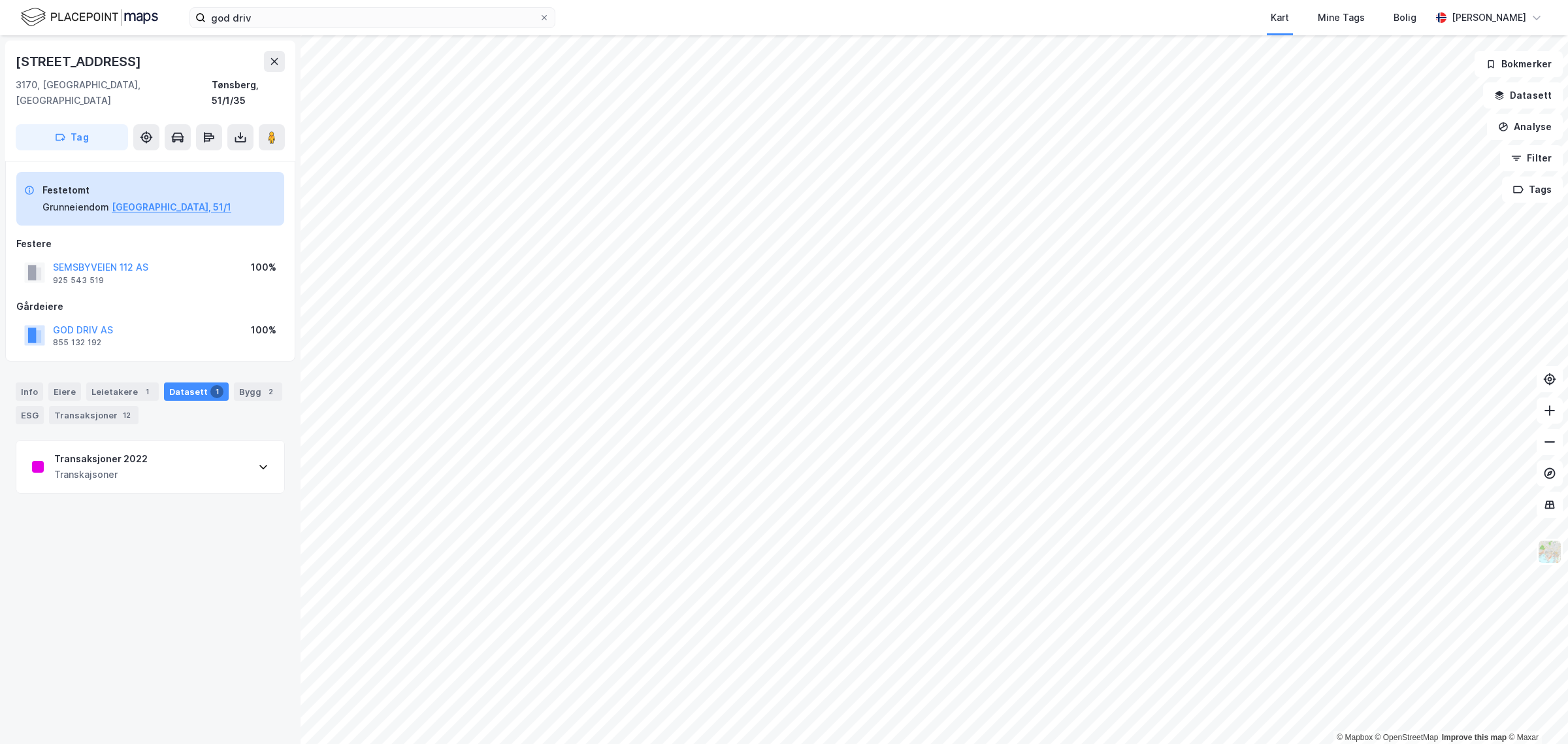
click at [258, 462] on icon at bounding box center [263, 467] width 11 height 11
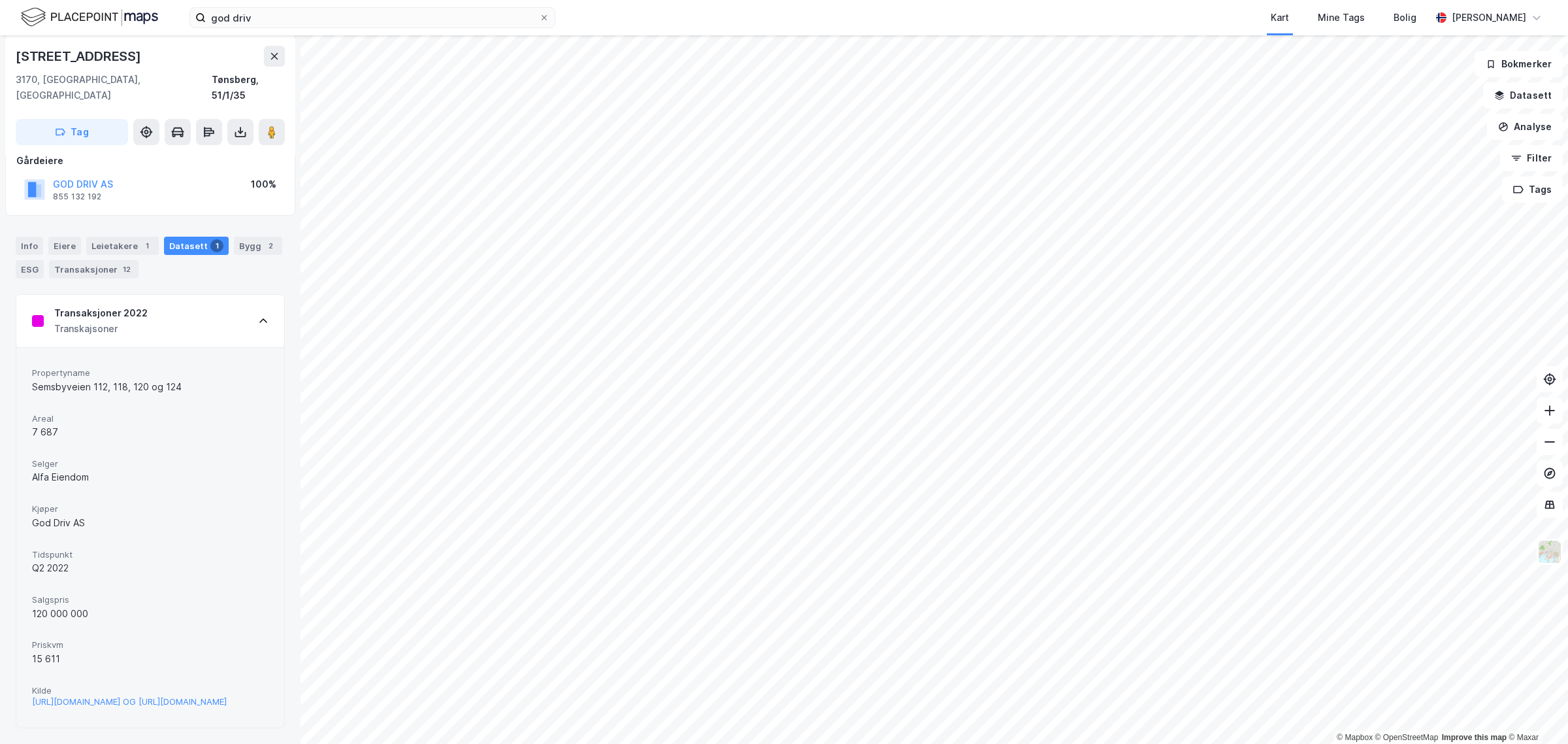
scroll to position [164, 0]
click at [96, 696] on div "https://www.estatenyheter.no/pluss/fikk-prisforlangende-pa-120-millioner/341514…" at bounding box center [130, 702] width 195 height 11
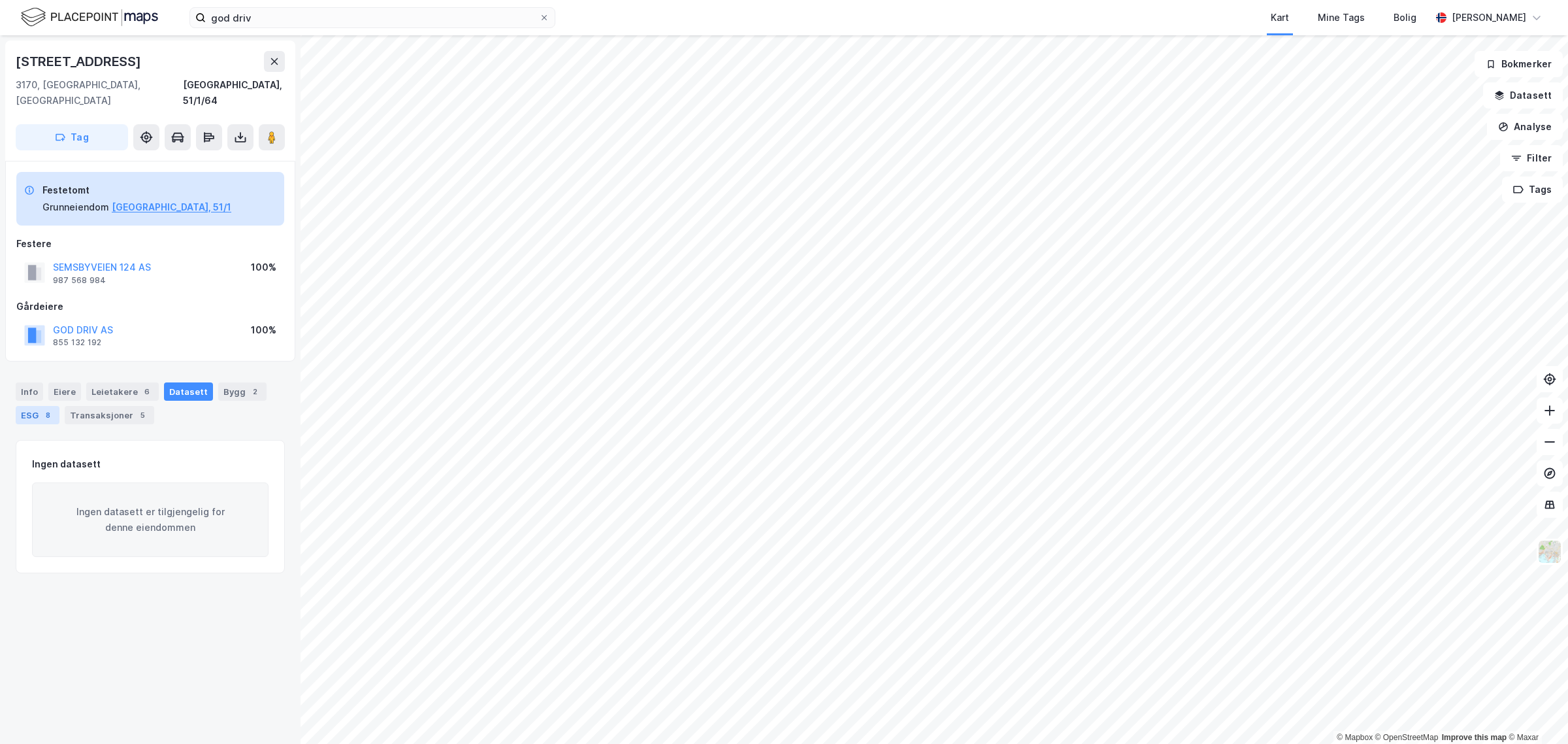
click at [24, 406] on div "ESG 8" at bounding box center [37, 415] width 44 height 19
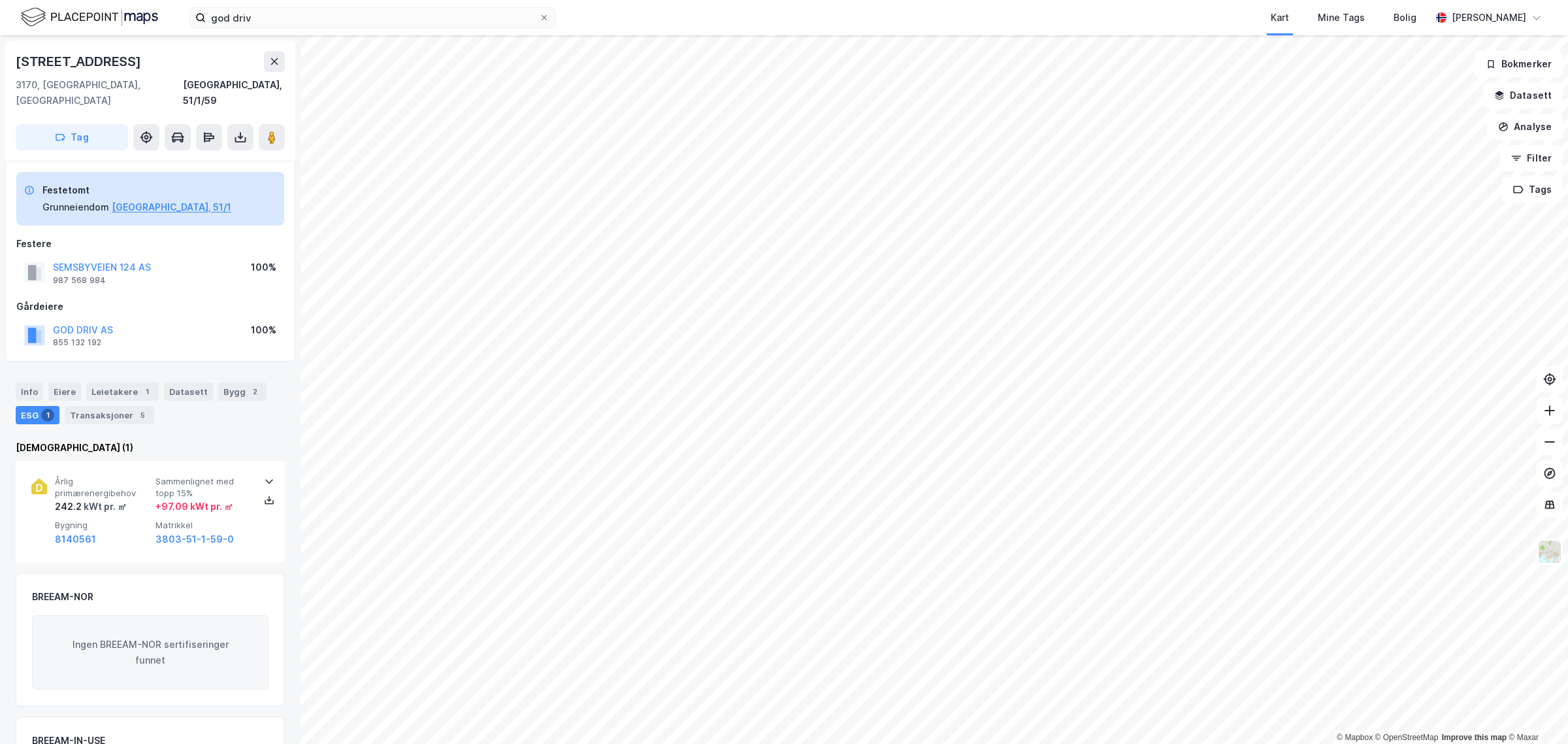
scroll to position [107, 0]
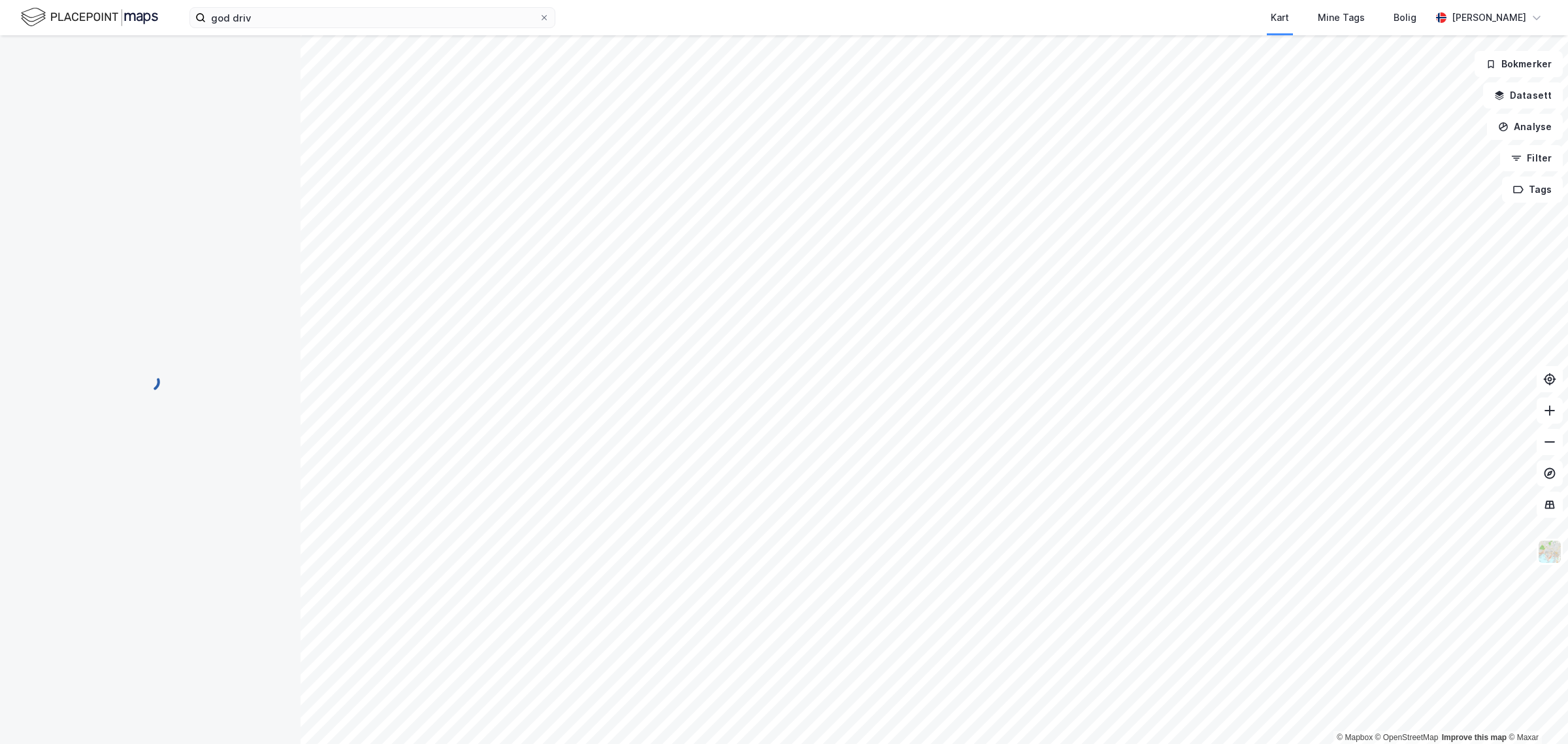
scroll to position [107, 0]
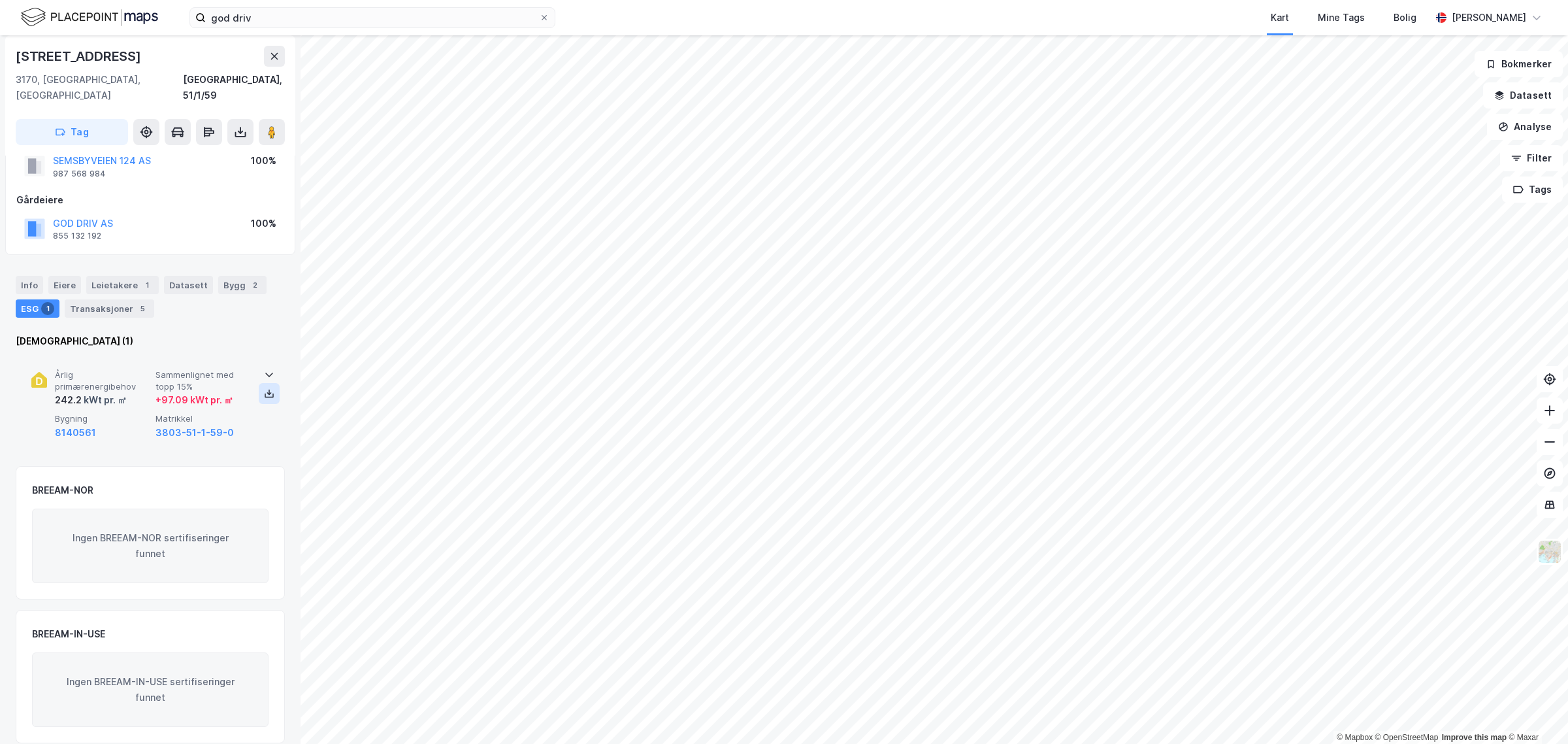
click at [264, 388] on icon at bounding box center [269, 394] width 11 height 11
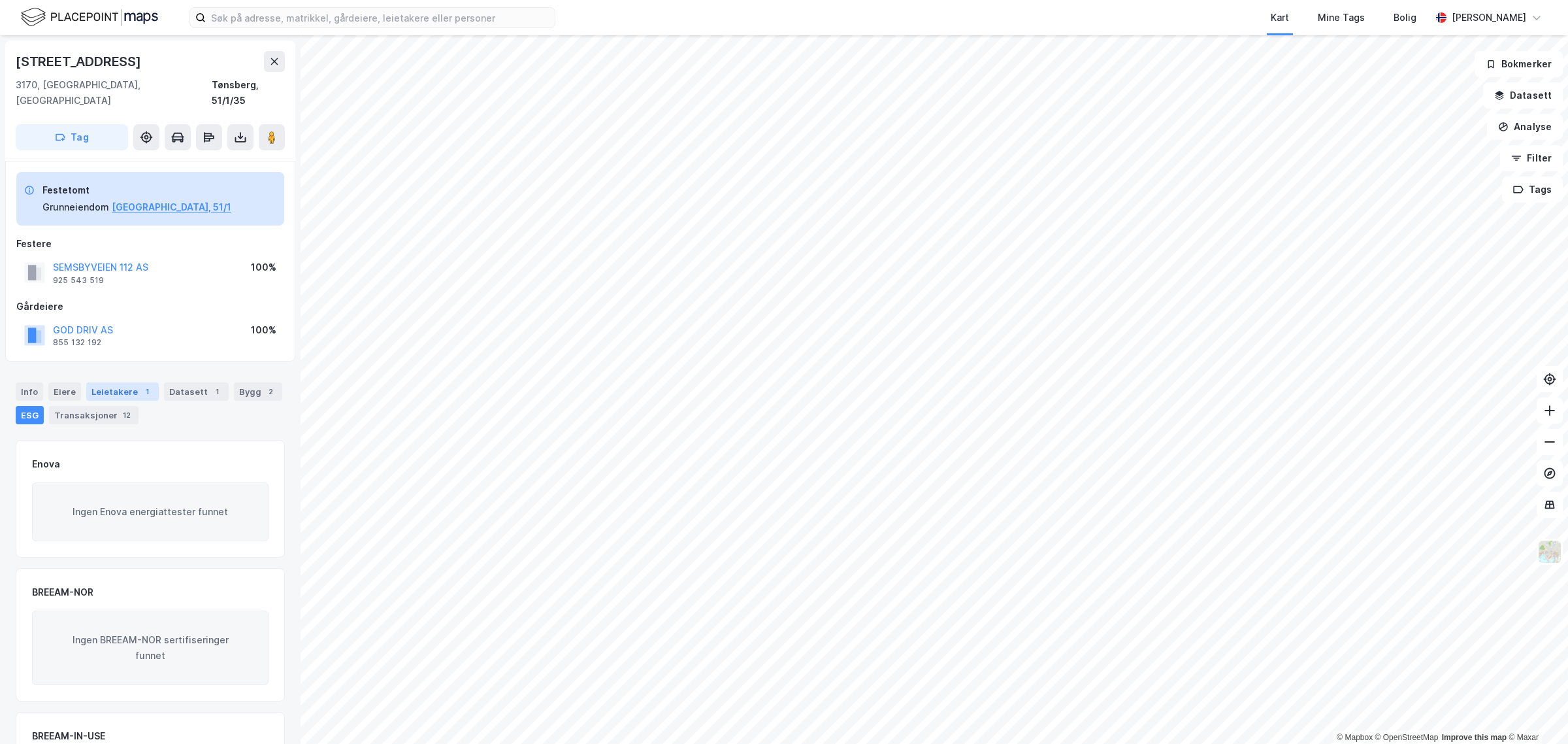
click at [120, 373] on div "Leietakere 1" at bounding box center [122, 391] width 72 height 19
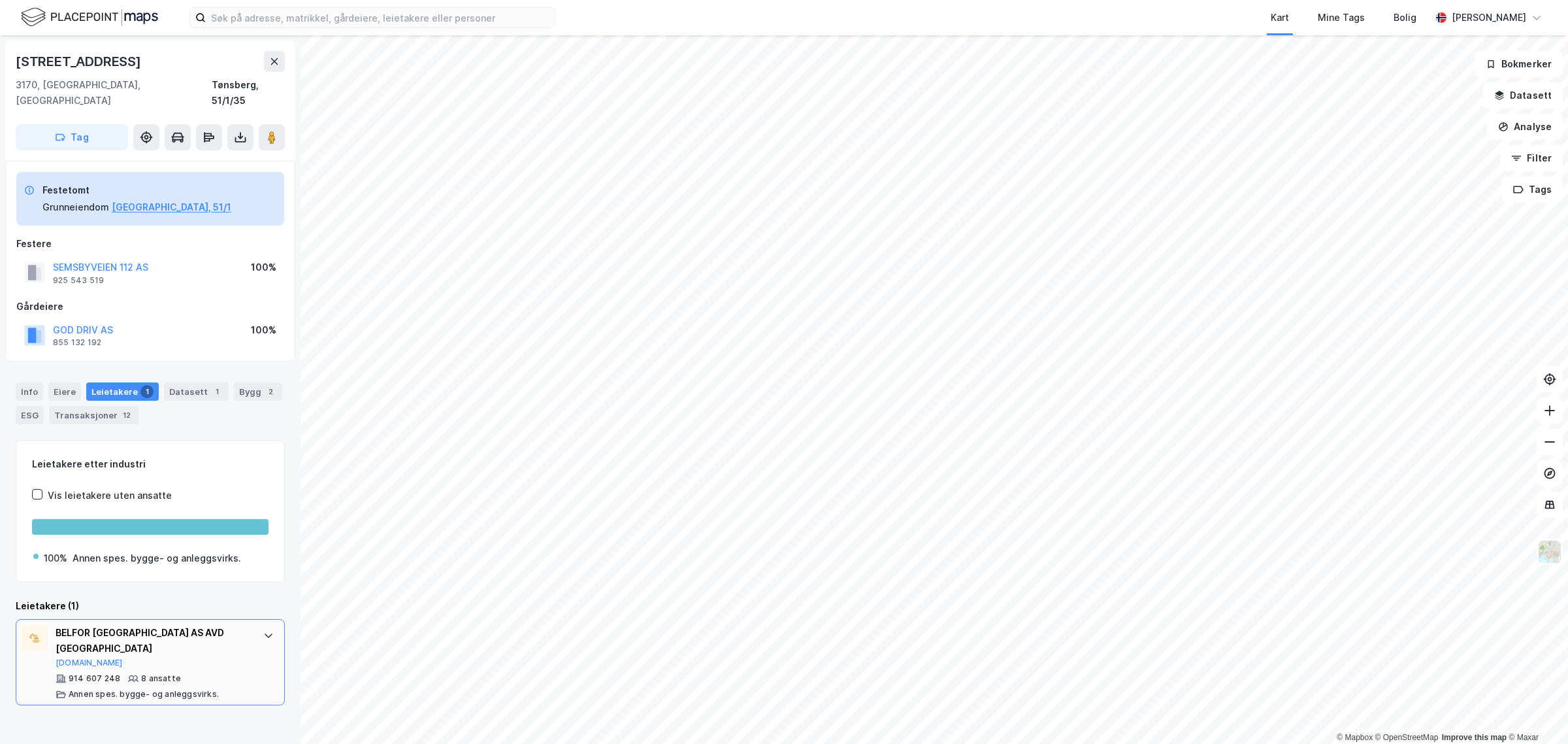
click at [263, 373] on icon at bounding box center [268, 635] width 11 height 11
